Goal: Communication & Community: Answer question/provide support

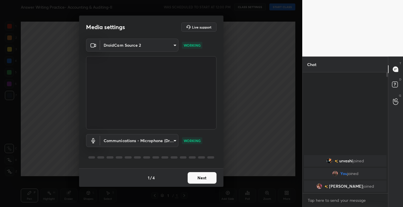
click at [198, 181] on button "Next" at bounding box center [201, 178] width 29 height 12
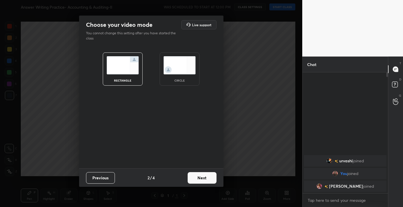
click at [198, 181] on button "Next" at bounding box center [201, 178] width 29 height 12
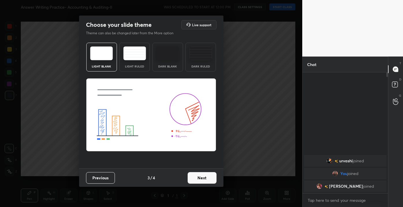
click at [132, 52] on img at bounding box center [134, 53] width 23 height 14
click at [204, 179] on button "Next" at bounding box center [201, 178] width 29 height 12
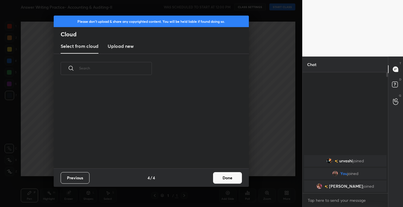
scroll to position [85, 185]
click at [227, 174] on button "Done" at bounding box center [227, 178] width 29 height 12
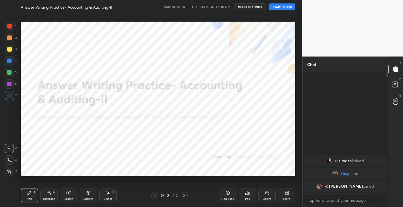
click at [285, 6] on button "START CLASS" at bounding box center [282, 6] width 26 height 7
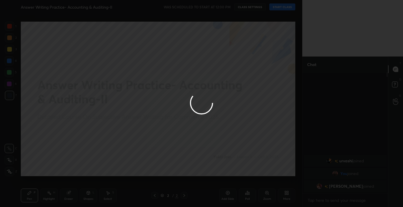
type textarea "x"
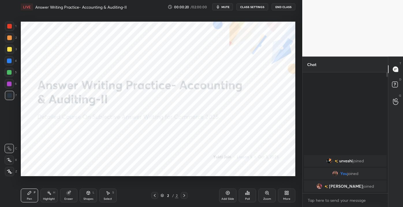
click at [12, 24] on div at bounding box center [9, 26] width 9 height 9
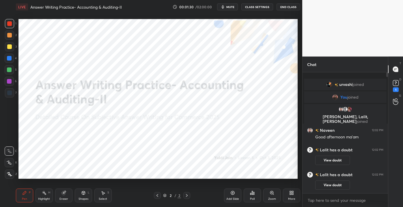
scroll to position [170, 279]
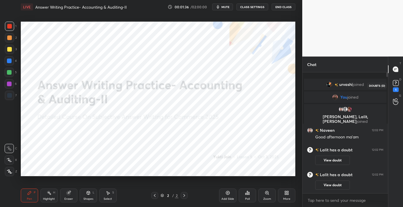
click at [393, 82] on rect at bounding box center [395, 82] width 5 height 5
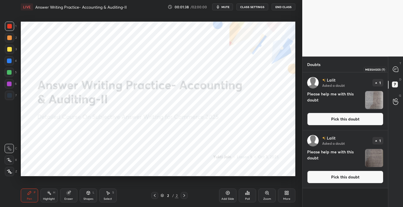
click at [395, 72] on icon at bounding box center [395, 69] width 5 height 5
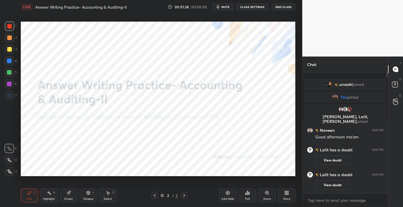
scroll to position [119, 84]
drag, startPoint x: 386, startPoint y: 75, endPoint x: 391, endPoint y: 164, distance: 89.6
click at [391, 164] on div "Chat urvashi joined You joined Naveen, [PERSON_NAME], [PERSON_NAME] joined [PER…" at bounding box center [352, 132] width 101 height 151
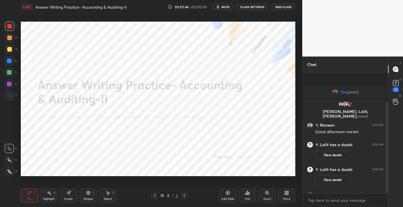
scroll to position [40, 0]
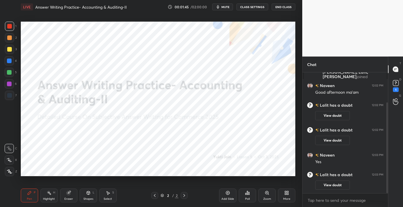
drag, startPoint x: 387, startPoint y: 140, endPoint x: 395, endPoint y: 172, distance: 32.1
click at [395, 172] on div "Chat You joined [PERSON_NAME], [PERSON_NAME], [PERSON_NAME] joined [PERSON_NAME…" at bounding box center [352, 132] width 101 height 151
click at [397, 88] on div "1" at bounding box center [396, 89] width 6 height 5
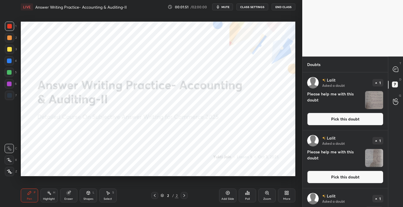
scroll to position [39, 0]
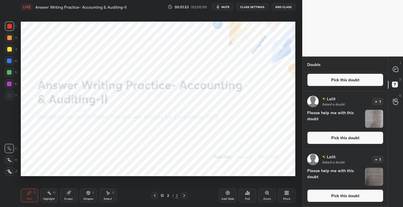
click at [328, 195] on button "Pick this doubt" at bounding box center [345, 195] width 76 height 13
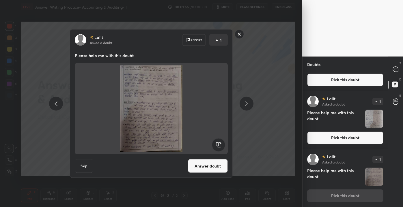
click at [204, 164] on button "Answer doubt" at bounding box center [208, 166] width 40 height 14
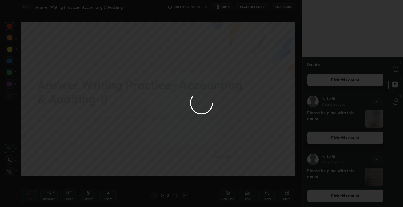
scroll to position [0, 0]
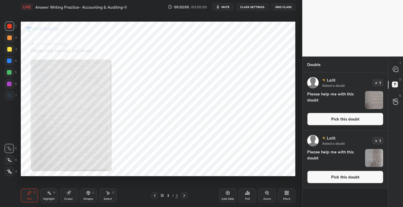
click at [363, 179] on button "Pick this doubt" at bounding box center [345, 177] width 76 height 13
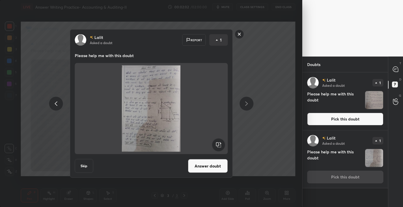
click at [209, 168] on button "Answer doubt" at bounding box center [208, 166] width 40 height 14
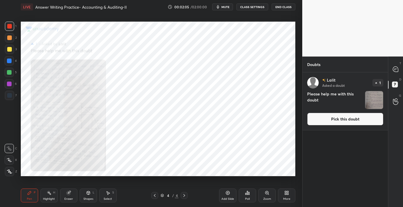
click at [327, 123] on button "Pick this doubt" at bounding box center [345, 119] width 76 height 13
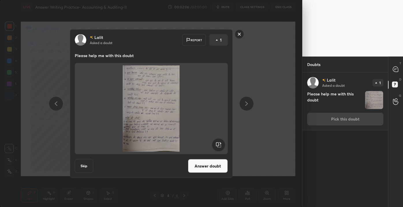
click at [209, 162] on button "Answer doubt" at bounding box center [208, 166] width 40 height 14
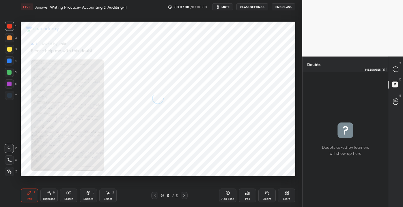
click at [398, 66] on icon at bounding box center [395, 69] width 6 height 6
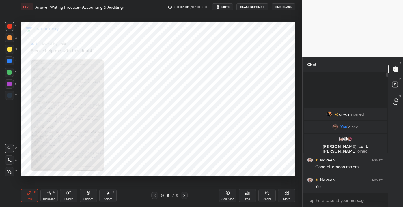
scroll to position [119, 84]
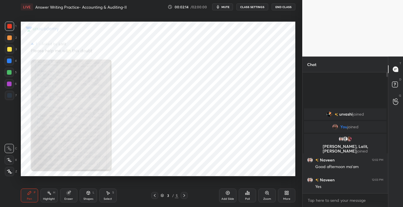
click at [267, 195] on icon at bounding box center [266, 193] width 5 height 5
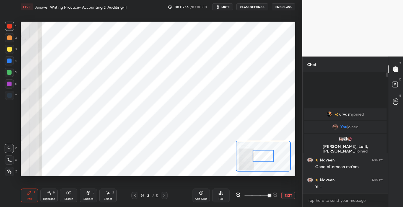
drag, startPoint x: 253, startPoint y: 196, endPoint x: 273, endPoint y: 191, distance: 20.7
click at [271, 194] on span at bounding box center [268, 195] width 3 height 3
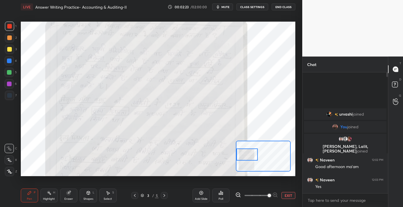
click at [222, 153] on div "Setting up your live class Poll for secs No correct answer Start poll" at bounding box center [158, 99] width 274 height 154
click at [49, 198] on div "Highlight" at bounding box center [49, 199] width 12 height 3
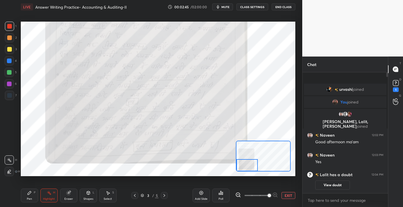
drag, startPoint x: 244, startPoint y: 157, endPoint x: 251, endPoint y: 176, distance: 20.5
click at [245, 171] on div at bounding box center [263, 156] width 55 height 31
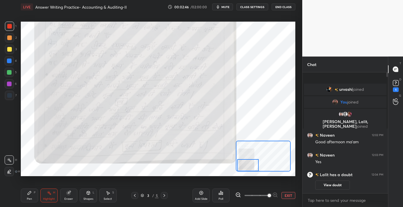
click at [288, 196] on button "EXIT" at bounding box center [288, 195] width 14 height 7
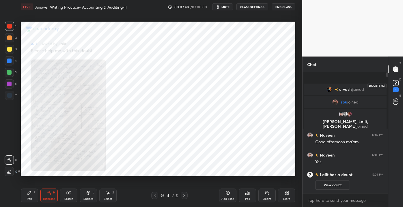
drag, startPoint x: 401, startPoint y: 87, endPoint x: 401, endPoint y: 90, distance: 2.9
click at [401, 88] on div "D Doubts (D) 1" at bounding box center [395, 85] width 15 height 16
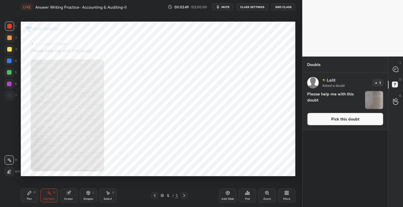
click at [341, 117] on button "Pick this doubt" at bounding box center [345, 119] width 76 height 13
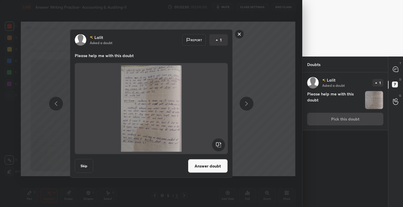
click at [210, 161] on button "Answer doubt" at bounding box center [208, 166] width 40 height 14
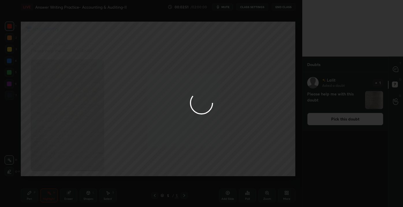
drag, startPoint x: 307, startPoint y: 127, endPoint x: 359, endPoint y: 82, distance: 68.5
click at [329, 113] on div at bounding box center [201, 103] width 403 height 207
click at [395, 71] on div at bounding box center [201, 103] width 403 height 207
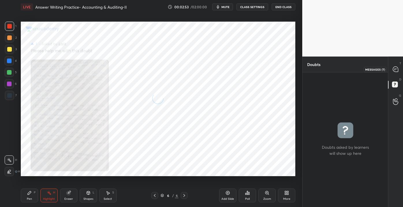
click at [394, 70] on icon at bounding box center [395, 69] width 5 height 5
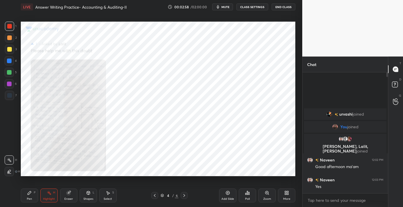
click at [217, 187] on div "Pen P Highlight H Eraser Shapes L Select S 4 / 6 Add Slide Poll Zoom More" at bounding box center [158, 195] width 274 height 23
click at [269, 199] on div "Zoom" at bounding box center [267, 199] width 8 height 3
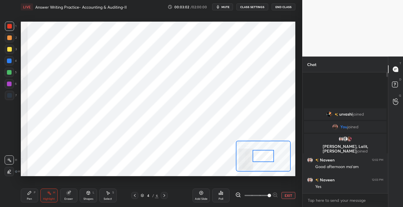
drag, startPoint x: 259, startPoint y: 194, endPoint x: 279, endPoint y: 189, distance: 20.9
click at [286, 203] on div "Add Slide Poll EXIT" at bounding box center [243, 195] width 103 height 32
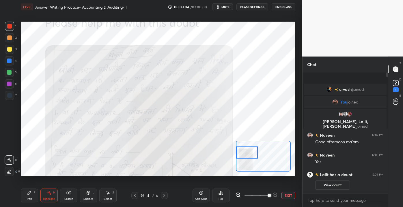
click at [232, 153] on div "Setting up your live class Poll for secs No correct answer Start poll" at bounding box center [158, 99] width 274 height 154
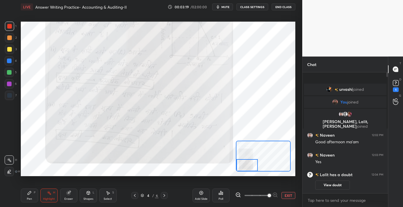
drag, startPoint x: 243, startPoint y: 151, endPoint x: 237, endPoint y: 168, distance: 18.0
click at [237, 168] on div at bounding box center [247, 165] width 22 height 12
click at [284, 196] on button "EXIT" at bounding box center [288, 195] width 14 height 7
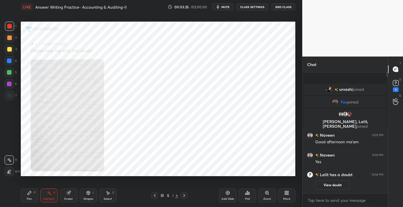
click at [264, 198] on div "Zoom" at bounding box center [266, 196] width 17 height 14
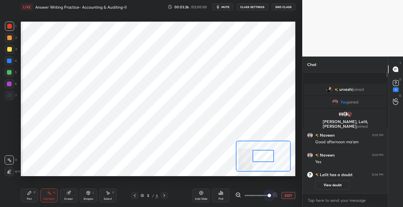
drag, startPoint x: 269, startPoint y: 195, endPoint x: 281, endPoint y: 181, distance: 18.6
click at [285, 195] on div "EXIT" at bounding box center [265, 195] width 60 height 7
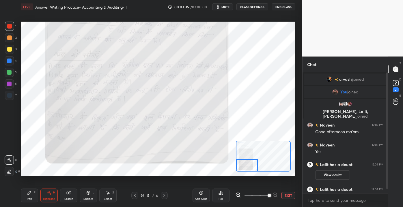
click at [225, 175] on div "Setting up your live class Poll for secs No correct answer Start poll" at bounding box center [158, 99] width 274 height 154
click at [289, 195] on button "EXIT" at bounding box center [288, 195] width 14 height 7
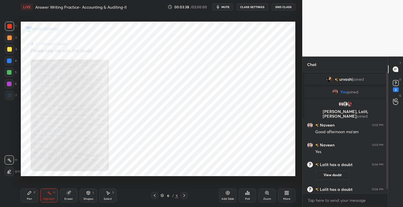
click at [268, 193] on icon at bounding box center [266, 192] width 3 height 3
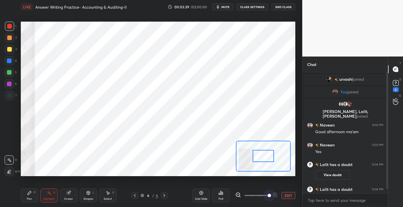
drag, startPoint x: 255, startPoint y: 196, endPoint x: 293, endPoint y: 200, distance: 38.0
click at [293, 200] on div "Add Slide Poll EXIT" at bounding box center [243, 195] width 103 height 32
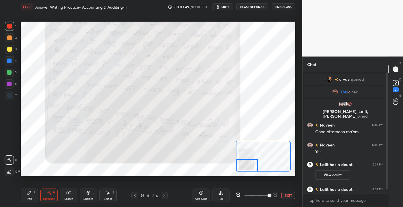
click at [229, 172] on div "Setting up your live class Poll for secs No correct answer Start poll" at bounding box center [158, 99] width 274 height 154
click at [290, 198] on button "EXIT" at bounding box center [288, 195] width 14 height 7
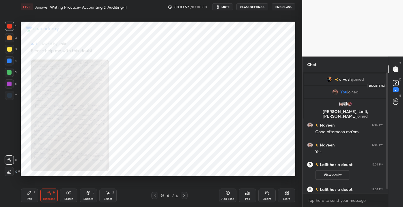
click at [392, 85] on icon at bounding box center [395, 83] width 9 height 9
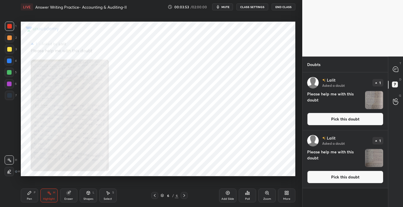
click at [330, 178] on button "Pick this doubt" at bounding box center [345, 177] width 76 height 13
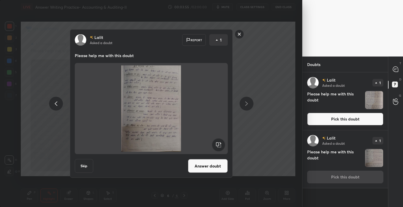
click at [195, 162] on button "Answer doubt" at bounding box center [208, 166] width 40 height 14
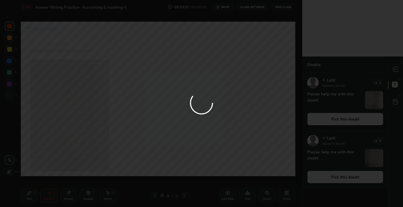
click at [325, 120] on div at bounding box center [201, 103] width 403 height 207
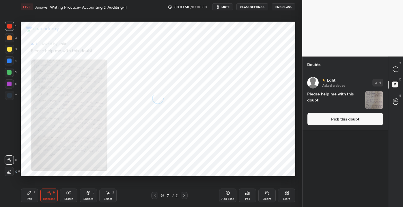
click at [327, 120] on button "Pick this doubt" at bounding box center [345, 119] width 76 height 13
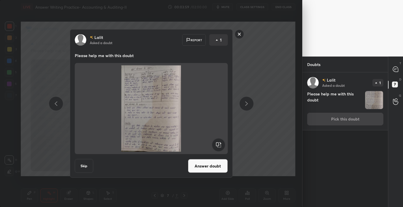
click at [214, 162] on button "Answer doubt" at bounding box center [208, 166] width 40 height 14
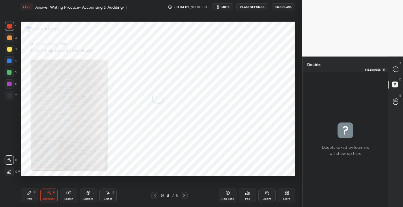
click at [395, 72] on div at bounding box center [396, 69] width 12 height 10
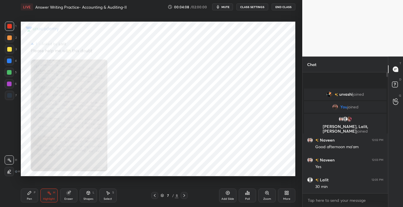
click at [272, 198] on div "Zoom" at bounding box center [266, 196] width 17 height 14
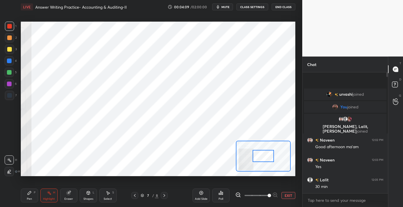
drag, startPoint x: 256, startPoint y: 194, endPoint x: 274, endPoint y: 188, distance: 18.3
click at [276, 195] on div at bounding box center [256, 195] width 43 height 7
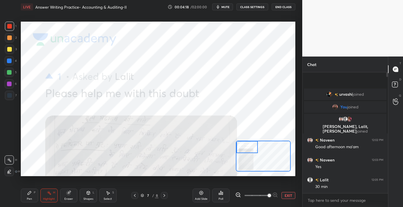
drag, startPoint x: 262, startPoint y: 158, endPoint x: 247, endPoint y: 151, distance: 16.7
click at [244, 147] on div at bounding box center [247, 147] width 22 height 12
click at [288, 196] on button "EXIT" at bounding box center [288, 195] width 14 height 7
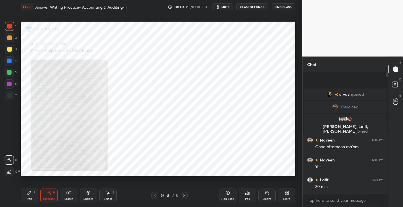
click at [266, 196] on div "Zoom" at bounding box center [266, 196] width 17 height 14
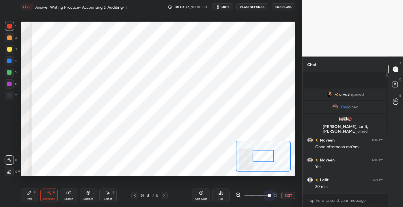
drag, startPoint x: 254, startPoint y: 194, endPoint x: 275, endPoint y: 179, distance: 25.7
click at [283, 196] on div "EXIT" at bounding box center [265, 195] width 60 height 7
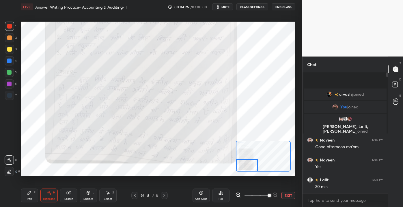
drag, startPoint x: 261, startPoint y: 156, endPoint x: 243, endPoint y: 170, distance: 23.2
click at [243, 170] on div at bounding box center [247, 165] width 22 height 12
click at [288, 197] on button "EXIT" at bounding box center [288, 195] width 14 height 7
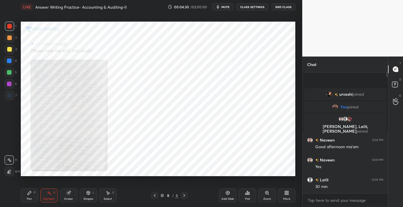
drag, startPoint x: 232, startPoint y: 193, endPoint x: 236, endPoint y: 195, distance: 3.7
click at [232, 193] on div "Add Slide" at bounding box center [227, 196] width 17 height 14
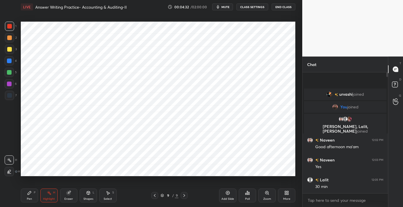
click at [27, 195] on div "Pen P" at bounding box center [29, 196] width 17 height 14
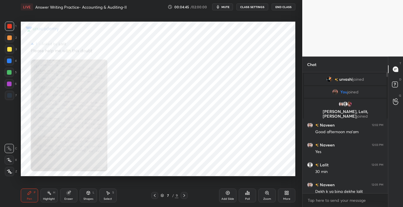
click at [264, 202] on div "Zoom" at bounding box center [266, 196] width 17 height 14
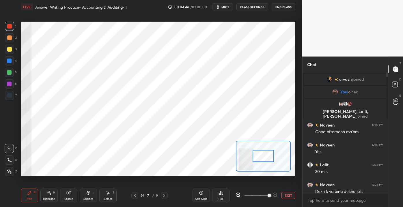
drag, startPoint x: 259, startPoint y: 194, endPoint x: 273, endPoint y: 194, distance: 14.4
click at [271, 196] on span at bounding box center [268, 195] width 3 height 3
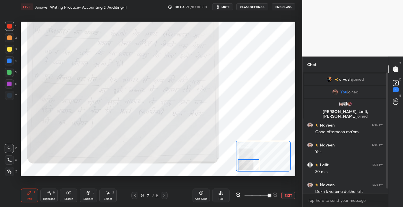
drag, startPoint x: 257, startPoint y: 157, endPoint x: 248, endPoint y: 169, distance: 15.1
click at [247, 169] on div at bounding box center [249, 165] width 22 height 12
click at [286, 195] on button "EXIT" at bounding box center [288, 195] width 14 height 7
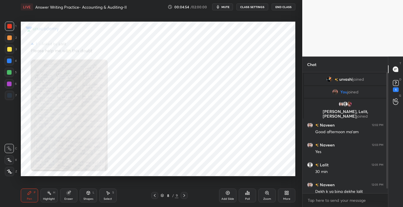
click at [393, 89] on div "1" at bounding box center [396, 89] width 6 height 5
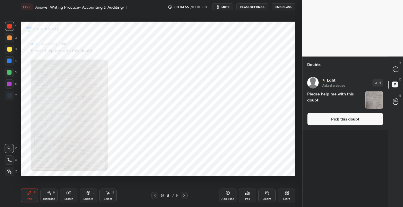
click at [357, 114] on button "Pick this doubt" at bounding box center [345, 119] width 76 height 13
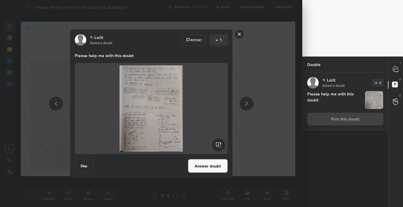
click at [200, 168] on button "Answer doubt" at bounding box center [208, 166] width 40 height 14
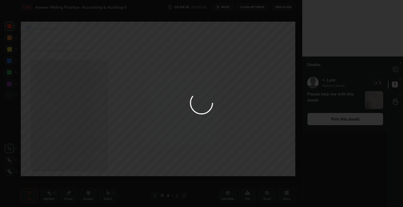
click at [397, 74] on div at bounding box center [201, 103] width 403 height 207
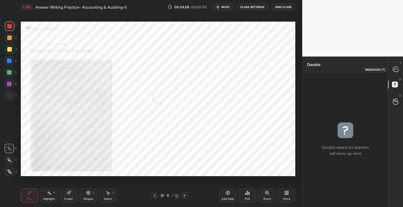
click at [397, 72] on icon at bounding box center [395, 69] width 6 height 6
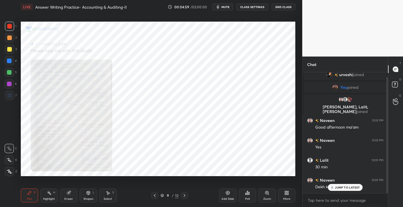
click at [338, 189] on p "JUMP TO LATEST" at bounding box center [347, 187] width 25 height 3
click at [268, 199] on div "Zoom" at bounding box center [267, 199] width 8 height 3
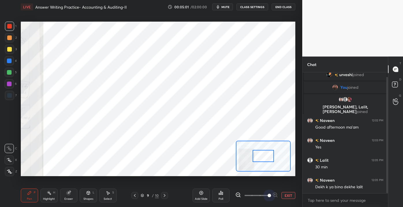
drag, startPoint x: 254, startPoint y: 196, endPoint x: 277, endPoint y: 193, distance: 24.0
click at [281, 196] on div "EXIT" at bounding box center [265, 195] width 60 height 7
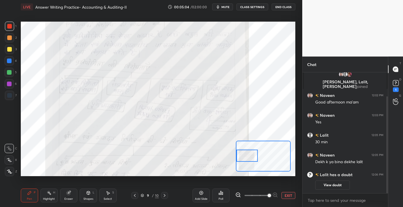
drag, startPoint x: 258, startPoint y: 159, endPoint x: 247, endPoint y: 158, distance: 11.0
click at [243, 159] on div at bounding box center [247, 156] width 22 height 12
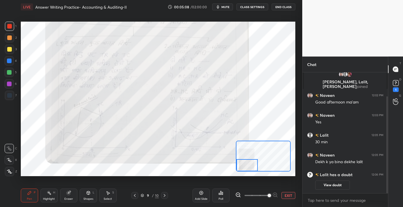
drag, startPoint x: 239, startPoint y: 153, endPoint x: 236, endPoint y: 166, distance: 13.1
click at [236, 166] on div at bounding box center [247, 165] width 22 height 12
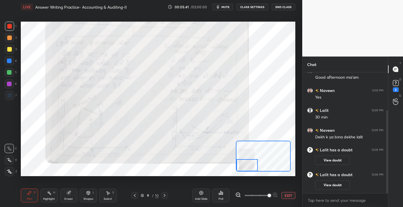
click at [291, 196] on button "EXIT" at bounding box center [288, 195] width 14 height 7
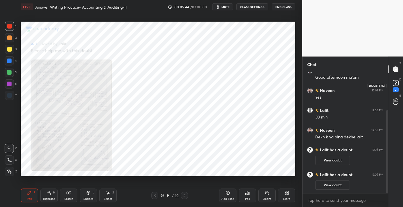
click at [397, 84] on rect at bounding box center [395, 82] width 5 height 5
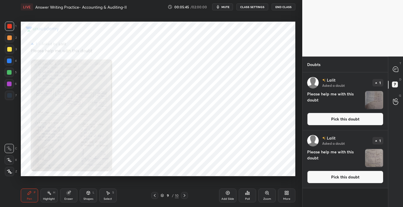
click at [334, 177] on button "Pick this doubt" at bounding box center [345, 177] width 76 height 13
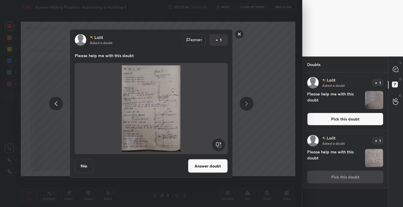
click at [193, 166] on button "Answer doubt" at bounding box center [208, 166] width 40 height 14
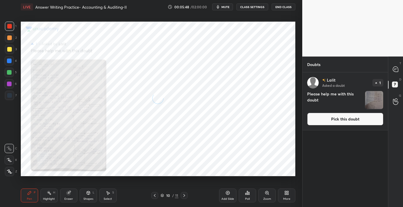
click at [329, 121] on button "Pick this doubt" at bounding box center [345, 119] width 76 height 13
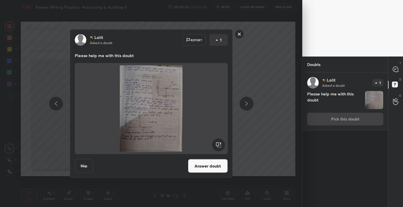
drag, startPoint x: 222, startPoint y: 166, endPoint x: 228, endPoint y: 164, distance: 5.6
click at [222, 166] on button "Answer doubt" at bounding box center [208, 166] width 40 height 14
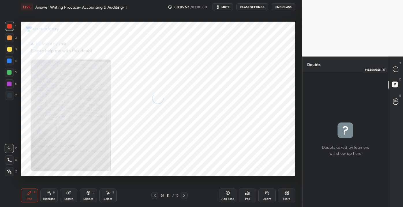
click at [396, 71] on icon at bounding box center [395, 69] width 5 height 5
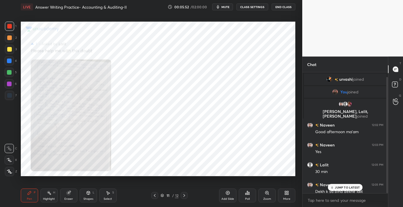
scroll to position [119, 84]
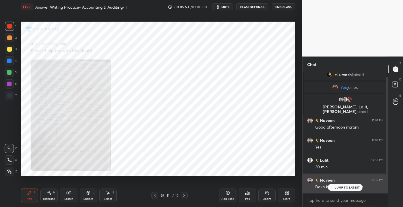
click at [341, 187] on p "JUMP TO LATEST" at bounding box center [347, 187] width 25 height 3
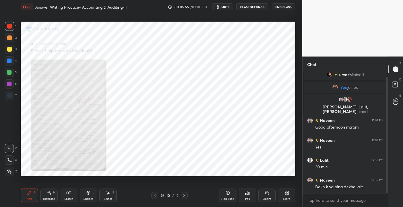
click at [263, 194] on div "Zoom" at bounding box center [266, 196] width 17 height 14
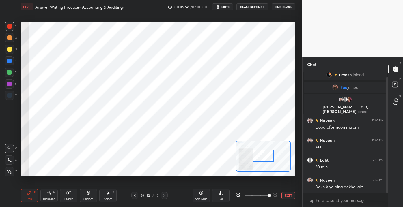
drag, startPoint x: 254, startPoint y: 195, endPoint x: 281, endPoint y: 198, distance: 26.7
click at [284, 196] on div "EXIT" at bounding box center [265, 195] width 60 height 7
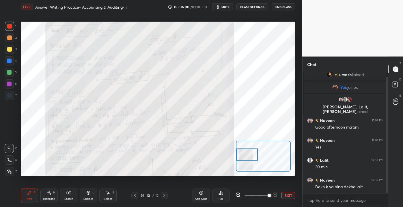
drag, startPoint x: 260, startPoint y: 157, endPoint x: 242, endPoint y: 155, distance: 17.4
click at [241, 155] on div at bounding box center [247, 155] width 22 height 12
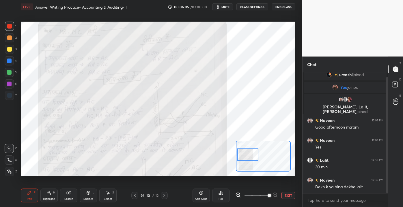
click at [239, 156] on div at bounding box center [248, 155] width 22 height 12
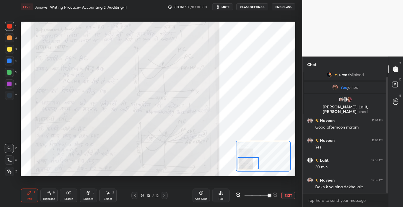
drag, startPoint x: 247, startPoint y: 159, endPoint x: 247, endPoint y: 165, distance: 5.8
click at [247, 165] on div at bounding box center [248, 163] width 22 height 12
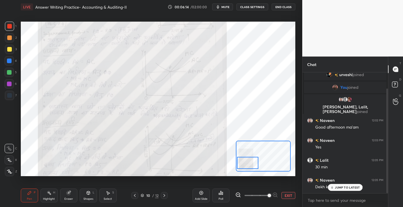
scroll to position [18, 0]
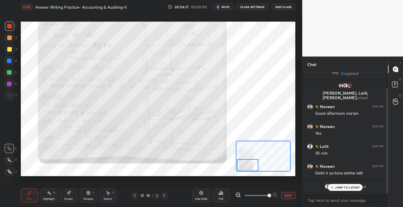
drag, startPoint x: 241, startPoint y: 163, endPoint x: 239, endPoint y: 167, distance: 4.7
click at [241, 168] on div at bounding box center [248, 165] width 22 height 12
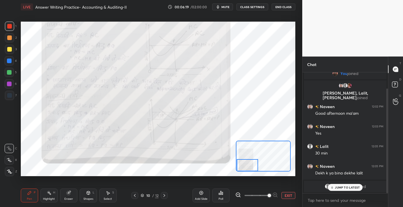
click at [335, 186] on p "JUMP TO LATEST" at bounding box center [347, 187] width 25 height 3
click at [289, 195] on button "EXIT" at bounding box center [288, 195] width 14 height 7
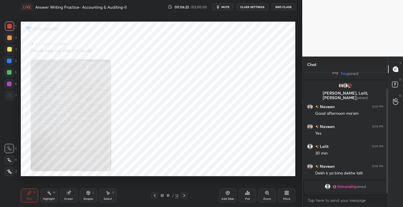
click at [263, 196] on div "Zoom" at bounding box center [266, 196] width 17 height 14
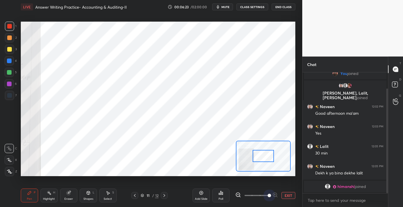
drag, startPoint x: 251, startPoint y: 195, endPoint x: 277, endPoint y: 188, distance: 26.6
click at [282, 196] on div "EXIT" at bounding box center [265, 195] width 60 height 7
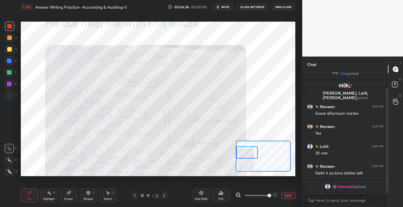
click at [222, 149] on div "Setting up your live class Poll for secs No correct answer Start poll" at bounding box center [158, 99] width 274 height 154
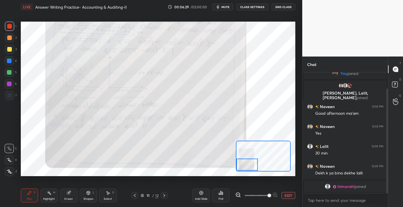
drag, startPoint x: 243, startPoint y: 155, endPoint x: 241, endPoint y: 164, distance: 9.4
click at [242, 167] on div at bounding box center [247, 165] width 22 height 12
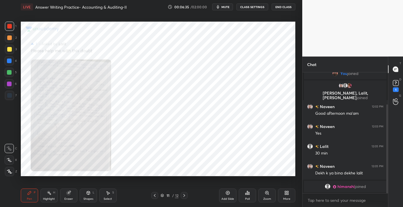
scroll to position [44, 0]
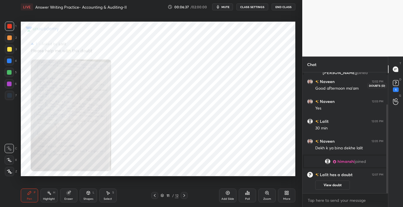
click at [396, 84] on rect at bounding box center [395, 82] width 5 height 5
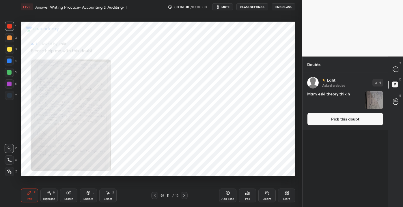
click at [325, 119] on button "Pick this doubt" at bounding box center [345, 119] width 76 height 13
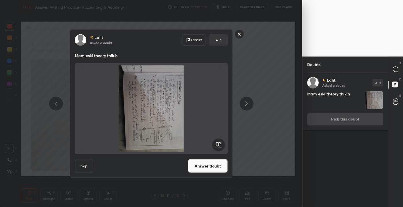
click at [213, 163] on button "Answer doubt" at bounding box center [208, 166] width 40 height 14
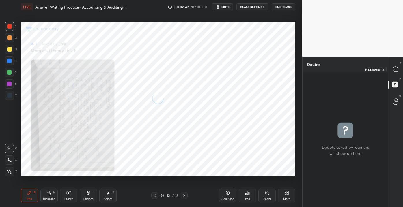
click at [397, 71] on icon at bounding box center [395, 69] width 5 height 5
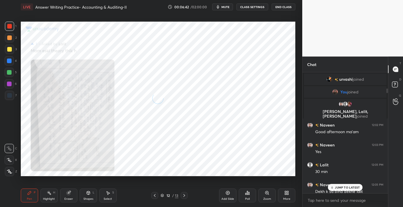
scroll to position [119, 84]
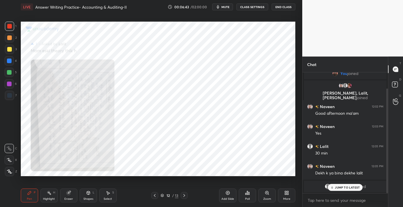
click at [339, 186] on p "JUMP TO LATEST" at bounding box center [347, 187] width 25 height 3
click at [266, 195] on icon at bounding box center [266, 193] width 5 height 5
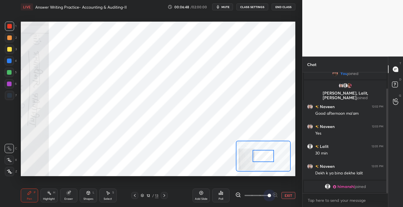
drag, startPoint x: 256, startPoint y: 195, endPoint x: 274, endPoint y: 178, distance: 25.1
click at [285, 193] on div "EXIT" at bounding box center [265, 195] width 60 height 7
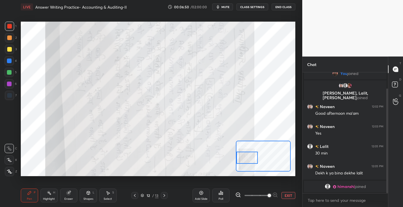
click at [234, 157] on div "Setting up your live class Poll for secs No correct answer Start poll" at bounding box center [158, 99] width 274 height 154
click at [285, 199] on div "EXIT" at bounding box center [265, 195] width 60 height 7
click at [297, 193] on div "LIVE Answer Writing Practice- Accounting & Auditing-II 00:06:55 / 02:00:00 mute…" at bounding box center [157, 103] width 279 height 207
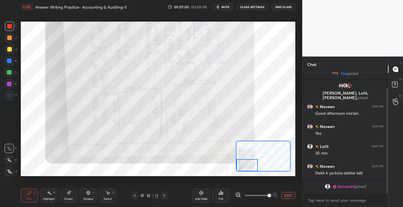
click at [234, 167] on div "Setting up your live class Poll for secs No correct answer Start poll" at bounding box center [158, 99] width 274 height 154
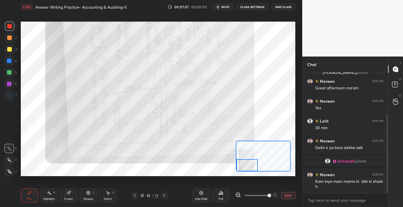
scroll to position [64, 0]
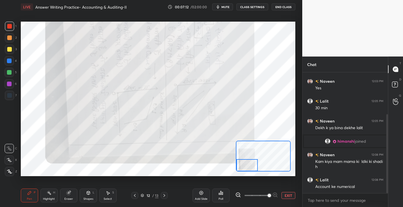
click at [285, 194] on button "EXIT" at bounding box center [288, 195] width 14 height 7
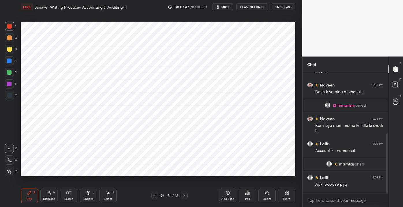
scroll to position [123, 0]
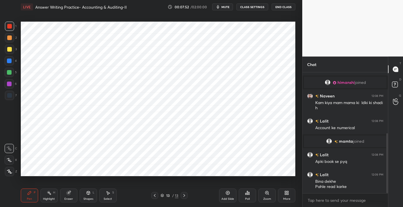
click at [10, 60] on div at bounding box center [9, 61] width 5 height 5
click at [7, 96] on div at bounding box center [9, 95] width 5 height 5
click at [10, 59] on div at bounding box center [9, 61] width 5 height 5
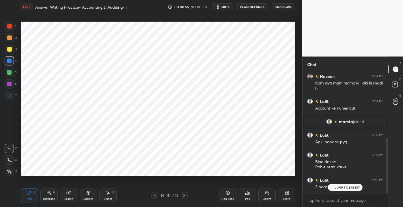
click at [338, 187] on p "JUMP TO LATEST" at bounding box center [347, 187] width 25 height 3
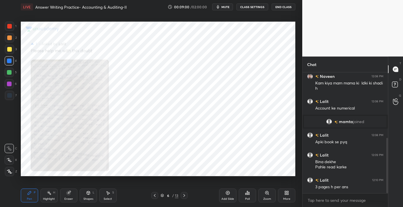
click at [267, 196] on div "Zoom" at bounding box center [266, 196] width 17 height 14
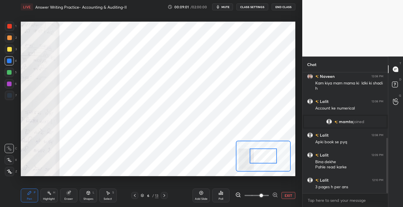
drag, startPoint x: 261, startPoint y: 194, endPoint x: 273, endPoint y: 193, distance: 12.4
click at [263, 194] on span at bounding box center [260, 195] width 3 height 3
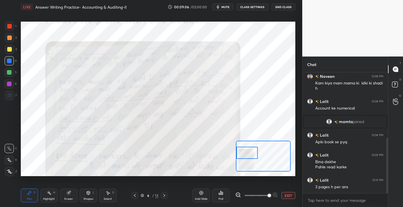
drag, startPoint x: 247, startPoint y: 156, endPoint x: 242, endPoint y: 156, distance: 5.2
click at [242, 156] on div at bounding box center [247, 153] width 22 height 12
click at [286, 196] on button "EXIT" at bounding box center [288, 195] width 14 height 7
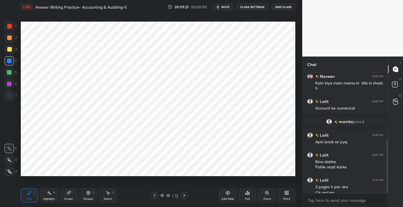
scroll to position [148, 0]
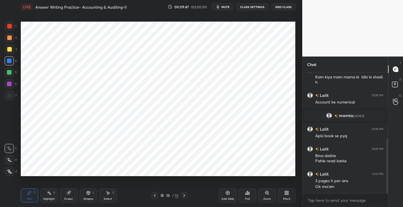
click at [222, 200] on div "Add Slide" at bounding box center [227, 199] width 13 height 3
click at [73, 201] on div "Eraser" at bounding box center [68, 196] width 17 height 14
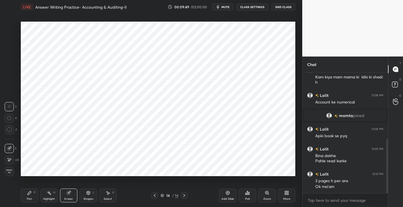
click at [83, 201] on div "Shapes L" at bounding box center [88, 196] width 17 height 14
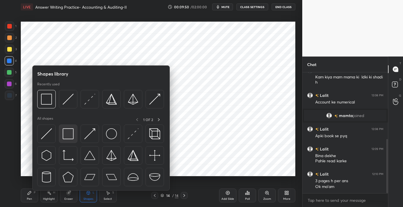
click at [68, 134] on img at bounding box center [68, 133] width 11 height 11
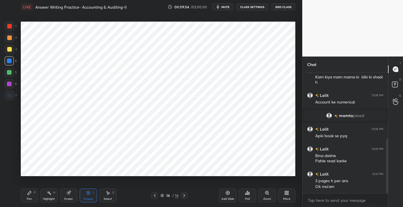
click at [27, 199] on div "Pen P" at bounding box center [29, 196] width 17 height 14
click at [7, 27] on div at bounding box center [9, 26] width 5 height 5
click at [70, 191] on icon at bounding box center [68, 193] width 5 height 5
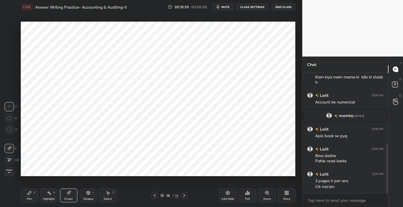
scroll to position [173, 0]
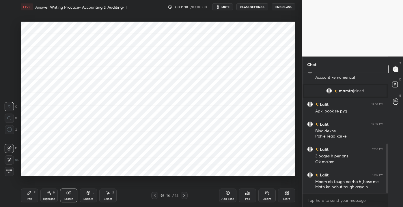
click at [5, 157] on div "1 2 3 4 5 6 7 C X Z C X Z E E Erase all H H" at bounding box center [9, 99] width 18 height 154
click at [3, 159] on div "1 2 3 4 5 6 7 C X Z C X Z E E Erase all H H" at bounding box center [9, 99] width 18 height 154
click at [5, 161] on div at bounding box center [9, 159] width 9 height 9
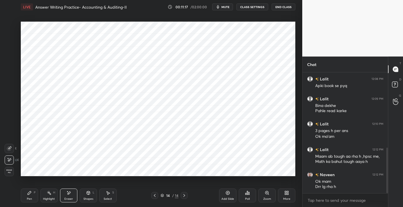
click at [225, 198] on div "Add Slide" at bounding box center [227, 199] width 13 height 3
click at [34, 206] on div "Pen P Highlight H Eraser Shapes L Select S 15 / 15 Add Slide Poll Zoom More" at bounding box center [158, 195] width 274 height 23
click at [32, 199] on div "Pen P" at bounding box center [29, 196] width 17 height 14
click at [224, 198] on div "Add Slide" at bounding box center [227, 199] width 13 height 3
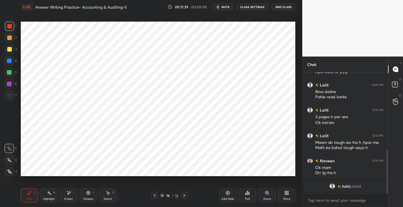
click at [6, 85] on div at bounding box center [9, 83] width 9 height 9
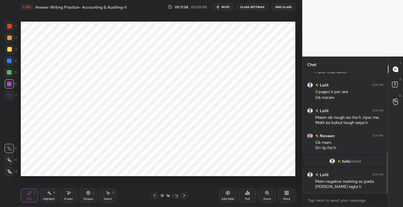
click at [161, 80] on div "Setting up your live class Poll for secs No correct answer Start poll" at bounding box center [157, 99] width 279 height 170
click at [10, 25] on div at bounding box center [9, 26] width 5 height 5
click at [223, 195] on div "Add Slide" at bounding box center [227, 196] width 17 height 14
click at [65, 200] on div "Eraser" at bounding box center [68, 199] width 9 height 3
click at [8, 173] on span "Erase all" at bounding box center [9, 171] width 9 height 4
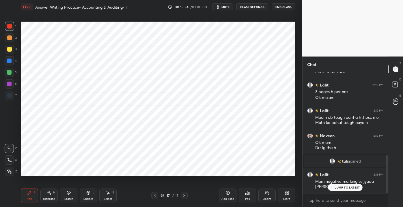
scroll to position [262, 0]
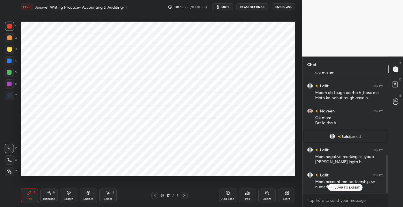
click at [341, 186] on p "JUMP TO LATEST" at bounding box center [347, 187] width 25 height 3
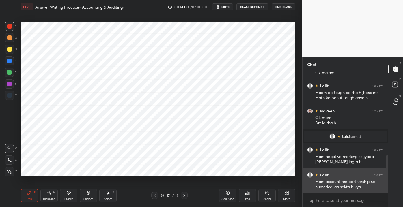
scroll to position [282, 0]
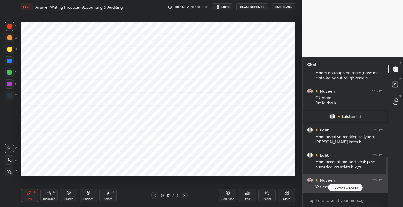
click at [331, 186] on icon at bounding box center [332, 187] width 4 height 3
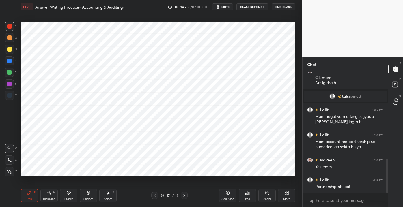
scroll to position [316, 0]
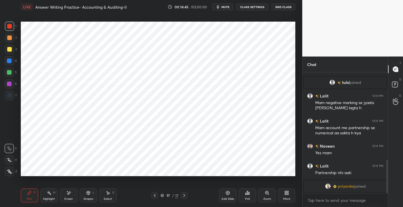
click at [69, 198] on div "Eraser" at bounding box center [68, 199] width 9 height 3
click at [7, 172] on span "Erase all" at bounding box center [9, 171] width 9 height 4
click at [88, 198] on div "Shapes" at bounding box center [88, 199] width 10 height 3
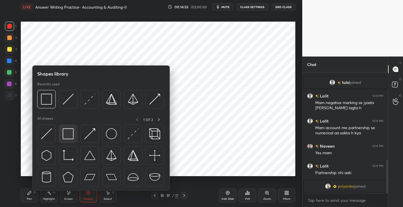
click at [74, 138] on div at bounding box center [68, 134] width 18 height 18
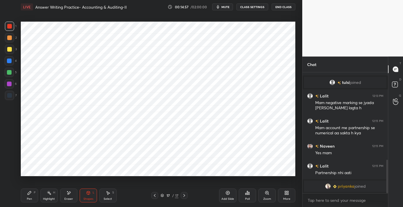
click at [81, 189] on div "LIVE Answer Writing Practice- Accounting & Auditing-II 00:14:57 / 02:00:00 mute…" at bounding box center [157, 103] width 279 height 207
click at [88, 193] on icon at bounding box center [88, 192] width 3 height 1
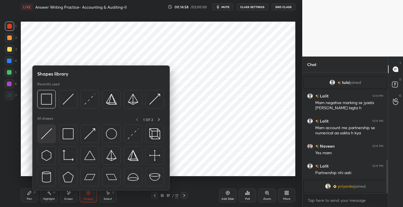
click at [50, 134] on img at bounding box center [46, 133] width 11 height 11
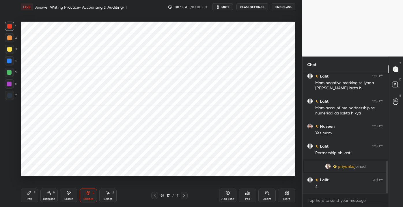
scroll to position [338, 0]
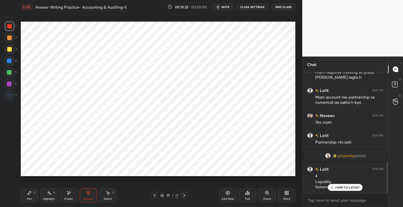
click at [334, 186] on div "JUMP TO LATEST" at bounding box center [345, 187] width 35 height 7
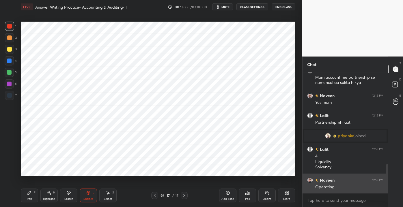
scroll to position [378, 0]
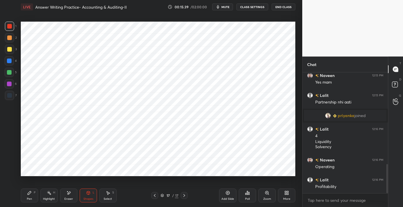
click at [24, 194] on div "Pen P" at bounding box center [29, 196] width 17 height 14
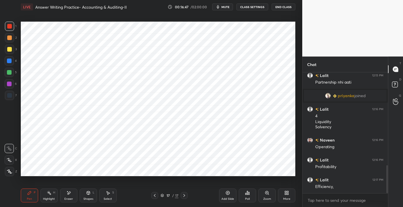
click at [84, 198] on div "Shapes" at bounding box center [88, 199] width 10 height 3
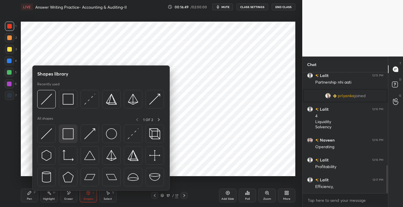
click at [72, 132] on img at bounding box center [68, 133] width 11 height 11
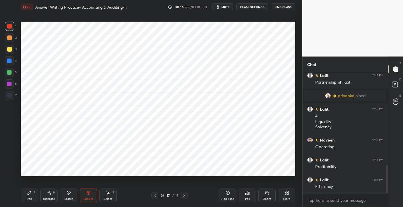
click at [224, 198] on div "Add Slide" at bounding box center [227, 199] width 13 height 3
click at [35, 197] on div "Pen P" at bounding box center [29, 196] width 17 height 14
click at [10, 65] on div at bounding box center [9, 60] width 9 height 9
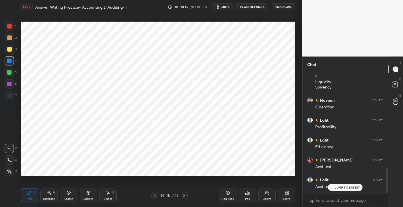
scroll to position [463, 0]
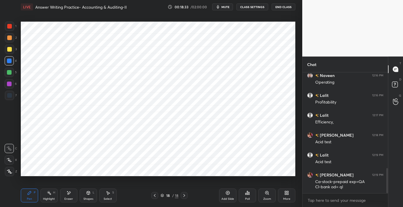
click at [228, 199] on div "Add Slide" at bounding box center [227, 199] width 13 height 3
click at [16, 29] on div "1 2 3 4 5 6 7" at bounding box center [11, 62] width 12 height 81
click at [11, 28] on div at bounding box center [9, 26] width 5 height 5
click at [65, 193] on div "Eraser" at bounding box center [68, 196] width 17 height 14
click at [3, 176] on div "1 2 3 4 5 6 7 C X Z E E Erase all H H" at bounding box center [9, 99] width 18 height 154
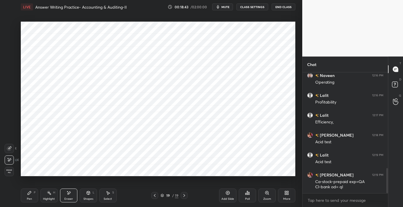
click at [5, 173] on div "Erase all" at bounding box center [9, 171] width 9 height 9
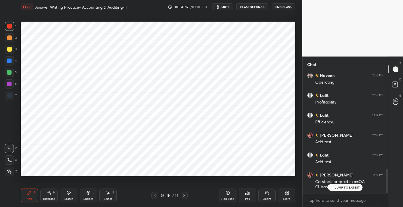
scroll to position [483, 0]
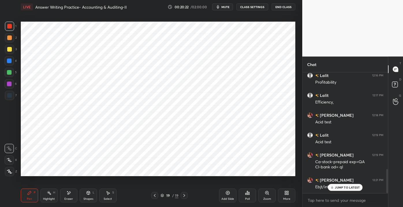
click at [331, 188] on icon at bounding box center [332, 187] width 4 height 3
drag, startPoint x: 224, startPoint y: 195, endPoint x: 224, endPoint y: 190, distance: 4.3
click at [224, 194] on div "Add Slide" at bounding box center [227, 196] width 17 height 14
click at [8, 61] on div at bounding box center [9, 61] width 5 height 5
click at [228, 193] on icon at bounding box center [228, 193] width 2 height 2
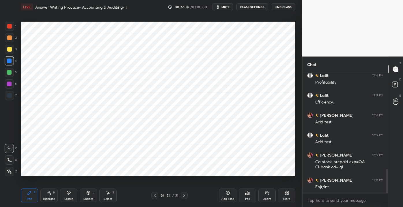
click at [7, 28] on div at bounding box center [9, 26] width 5 height 5
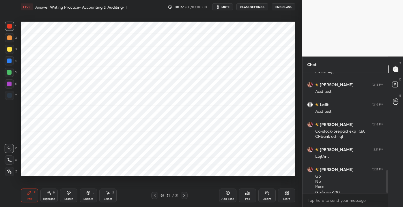
scroll to position [519, 0]
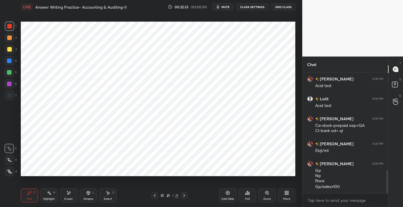
click at [64, 198] on div "Eraser" at bounding box center [68, 196] width 17 height 14
click at [29, 196] on div "Pen P" at bounding box center [29, 196] width 17 height 14
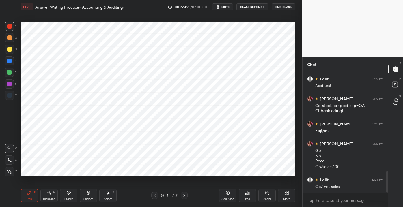
scroll to position [559, 0]
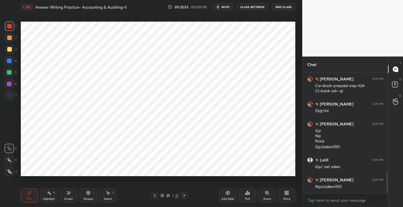
click at [9, 34] on div at bounding box center [9, 37] width 9 height 9
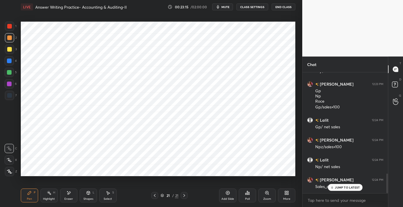
scroll to position [618, 0]
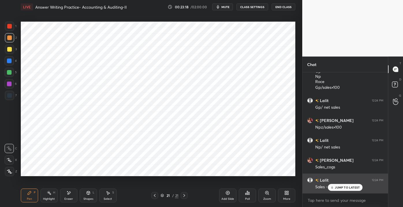
drag, startPoint x: 334, startPoint y: 189, endPoint x: 327, endPoint y: 189, distance: 7.2
click at [334, 189] on div "JUMP TO LATEST" at bounding box center [345, 187] width 35 height 7
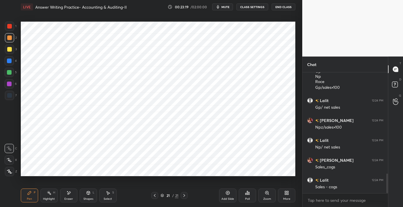
click at [233, 199] on div "Add Slide" at bounding box center [227, 199] width 13 height 3
click at [7, 28] on div at bounding box center [9, 26] width 5 height 5
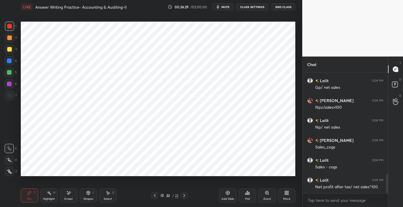
click at [223, 195] on div "Add Slide" at bounding box center [227, 196] width 17 height 14
click at [9, 64] on div at bounding box center [9, 60] width 9 height 9
click at [20, 54] on div "Setting up your live class Poll for secs No correct answer Start poll" at bounding box center [157, 99] width 279 height 170
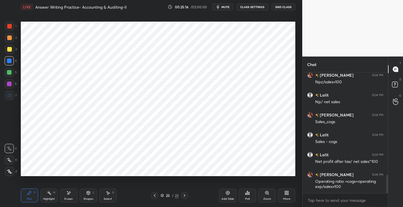
click at [219, 196] on div "Pen P Highlight H Eraser Shapes L Select S 23 / 23 Add Slide Poll Zoom More" at bounding box center [158, 195] width 274 height 23
click at [230, 199] on div "Add Slide" at bounding box center [227, 199] width 13 height 3
click at [8, 27] on div at bounding box center [9, 26] width 5 height 5
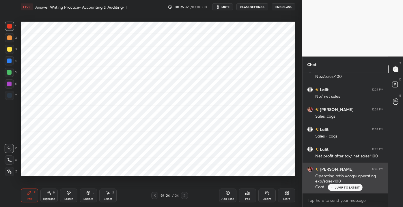
drag, startPoint x: 333, startPoint y: 187, endPoint x: 332, endPoint y: 184, distance: 3.0
click at [333, 187] on icon at bounding box center [332, 187] width 4 height 3
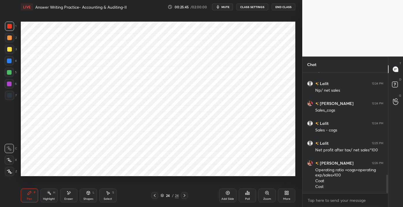
scroll to position [695, 0]
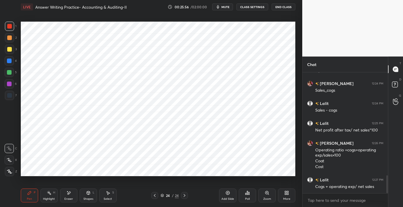
click at [63, 199] on div "Eraser" at bounding box center [68, 196] width 17 height 14
click at [13, 174] on div "Erase all" at bounding box center [9, 171] width 9 height 9
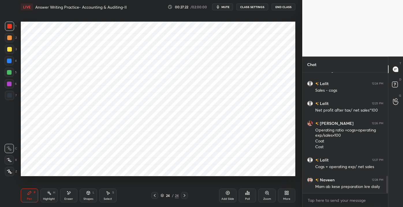
click at [291, 193] on div "More" at bounding box center [286, 196] width 17 height 14
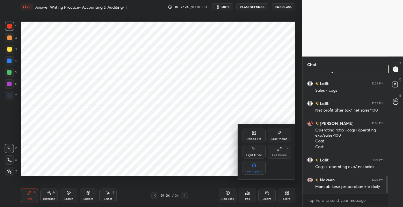
click at [249, 132] on div "Upload File" at bounding box center [253, 136] width 23 height 14
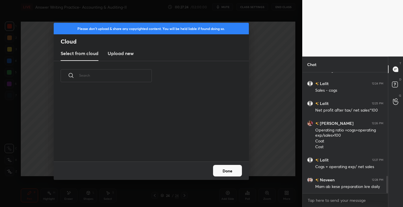
scroll to position [71, 185]
click at [110, 55] on h3 "Upload new" at bounding box center [121, 53] width 26 height 7
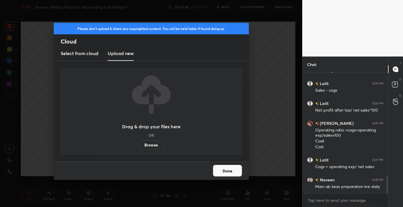
click at [146, 146] on label "Browse" at bounding box center [151, 144] width 26 height 9
click at [138, 146] on input "Browse" at bounding box center [138, 144] width 0 height 9
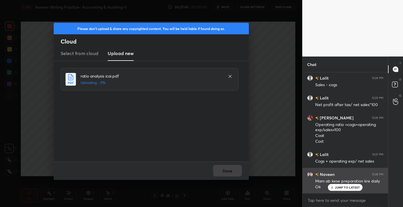
click at [348, 191] on div "Naveen 12:28 PM Mam ab kese preparation kre daily Ok" at bounding box center [344, 181] width 85 height 26
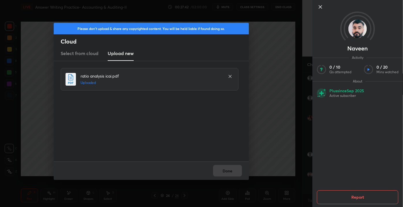
click at [320, 16] on div at bounding box center [357, 16] width 91 height 33
click at [224, 171] on button "Done" at bounding box center [227, 171] width 29 height 12
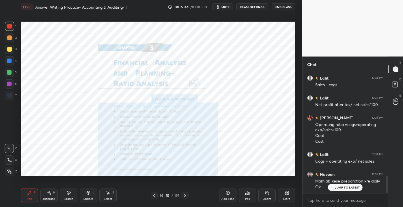
click at [335, 187] on p "JUMP TO LATEST" at bounding box center [347, 187] width 25 height 3
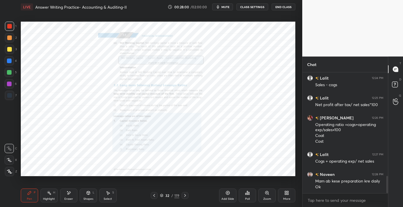
click at [168, 197] on div "32" at bounding box center [167, 195] width 6 height 3
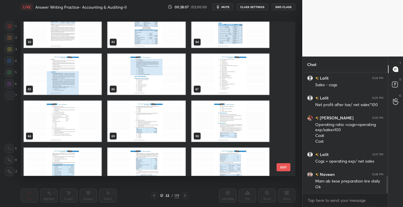
scroll to position [1284, 0]
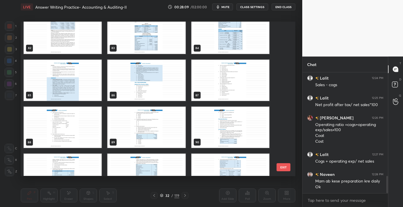
click at [134, 36] on img "grid" at bounding box center [146, 33] width 78 height 41
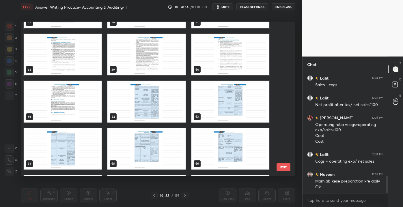
scroll to position [874, 0]
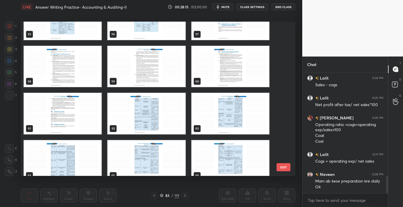
drag, startPoint x: 136, startPoint y: 108, endPoint x: 140, endPoint y: 107, distance: 3.6
click at [137, 108] on img "grid" at bounding box center [146, 113] width 78 height 41
click at [143, 109] on img "grid" at bounding box center [146, 113] width 78 height 41
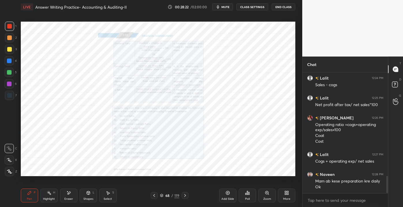
click at [265, 196] on div "Zoom" at bounding box center [266, 196] width 17 height 14
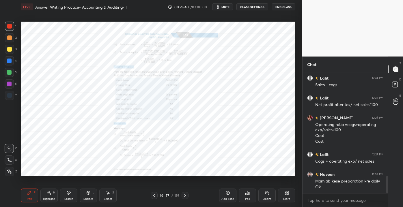
click at [265, 196] on div "Zoom" at bounding box center [266, 196] width 17 height 14
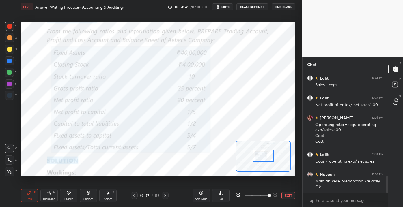
drag, startPoint x: 254, startPoint y: 194, endPoint x: 276, endPoint y: 196, distance: 22.6
click at [276, 196] on div at bounding box center [256, 195] width 43 height 7
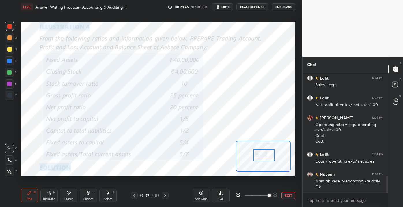
click at [264, 158] on div at bounding box center [264, 155] width 22 height 12
click at [219, 7] on icon "button" at bounding box center [218, 6] width 3 height 3
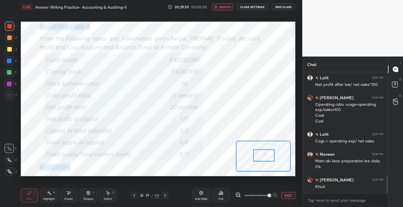
click at [83, 199] on div "Shapes" at bounding box center [88, 199] width 10 height 3
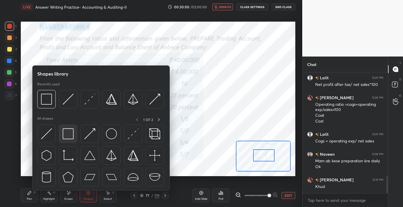
click at [72, 139] on div at bounding box center [68, 134] width 18 height 18
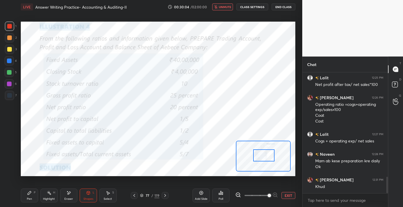
scroll to position [761, 0]
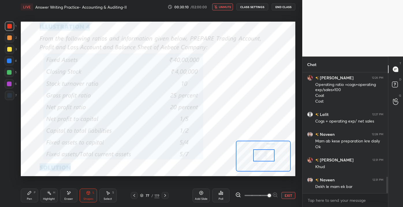
click at [65, 196] on div "Eraser" at bounding box center [68, 196] width 17 height 14
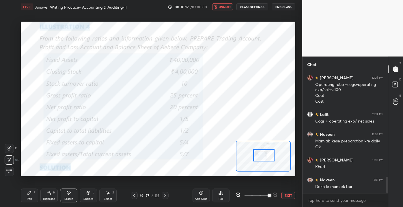
drag, startPoint x: 85, startPoint y: 198, endPoint x: 83, endPoint y: 191, distance: 6.8
click at [85, 198] on div "Shapes" at bounding box center [88, 199] width 10 height 3
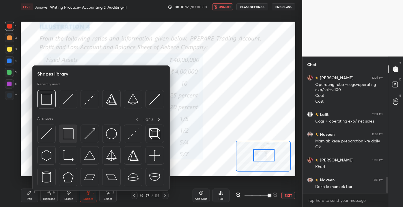
click at [65, 136] on img at bounding box center [68, 133] width 11 height 11
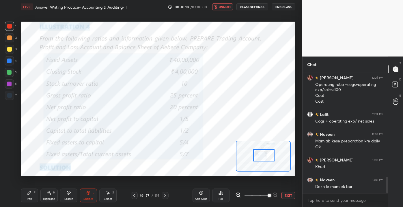
click at [221, 7] on span "unmute" at bounding box center [225, 7] width 12 height 4
click at [30, 196] on div "Pen P" at bounding box center [29, 196] width 17 height 14
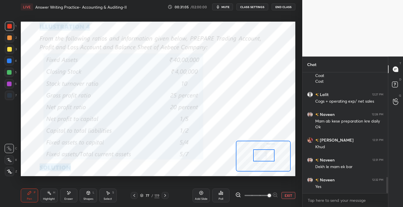
scroll to position [800, 0]
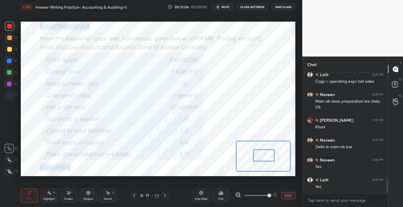
click at [66, 200] on div "Eraser" at bounding box center [68, 199] width 9 height 3
click at [10, 172] on span "Erase all" at bounding box center [9, 171] width 9 height 4
click at [82, 195] on div "Shapes L" at bounding box center [88, 196] width 17 height 14
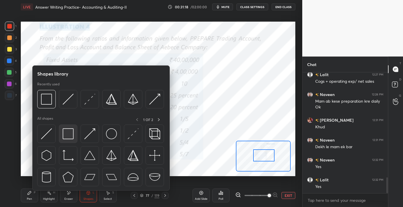
click at [62, 135] on div at bounding box center [68, 134] width 18 height 18
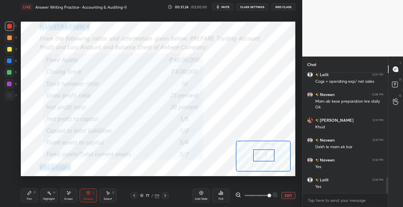
click at [28, 198] on div "Pen" at bounding box center [29, 199] width 5 height 3
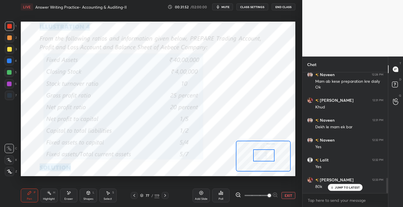
scroll to position [840, 0]
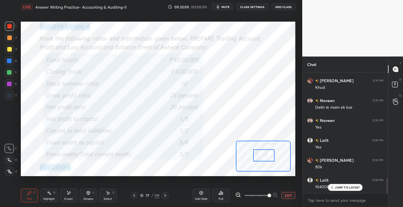
click at [335, 188] on p "JUMP TO LATEST" at bounding box center [347, 187] width 25 height 3
click at [286, 199] on button "EXIT" at bounding box center [288, 195] width 14 height 7
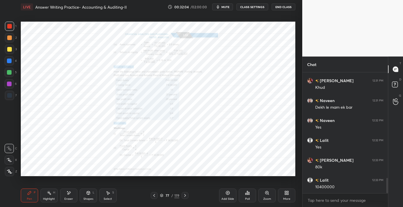
click at [228, 198] on div "Add Slide" at bounding box center [227, 199] width 13 height 3
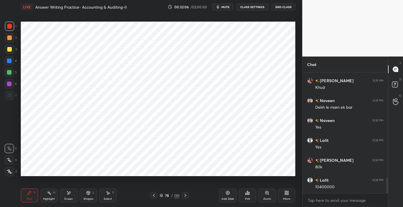
click at [11, 27] on div at bounding box center [9, 26] width 5 height 5
click at [9, 172] on icon at bounding box center [9, 172] width 5 height 4
click at [61, 197] on div "Eraser" at bounding box center [68, 196] width 17 height 14
drag, startPoint x: 28, startPoint y: 197, endPoint x: 28, endPoint y: 190, distance: 7.5
click at [28, 196] on div "Pen P" at bounding box center [29, 196] width 17 height 14
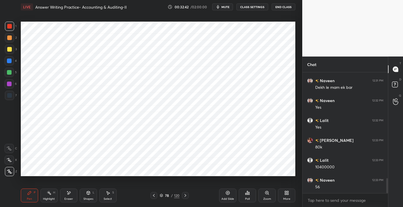
scroll to position [890, 0]
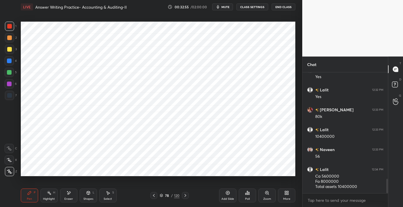
click at [155, 196] on icon at bounding box center [153, 195] width 5 height 5
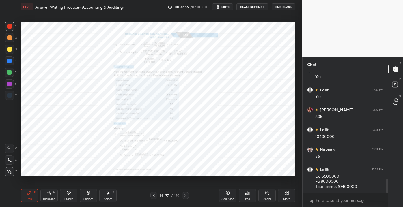
click at [265, 198] on div "Zoom" at bounding box center [267, 199] width 8 height 3
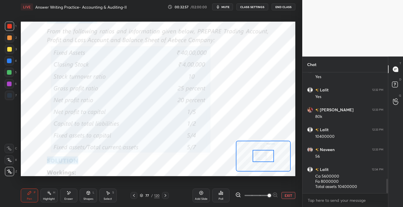
scroll to position [910, 0]
drag, startPoint x: 252, startPoint y: 195, endPoint x: 272, endPoint y: 192, distance: 20.2
click at [271, 196] on span at bounding box center [268, 195] width 3 height 3
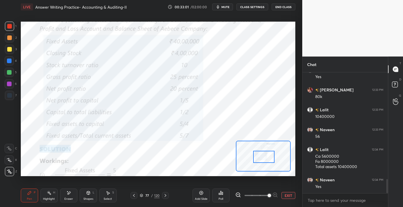
click at [258, 160] on div at bounding box center [264, 157] width 22 height 12
click at [90, 194] on icon at bounding box center [88, 193] width 5 height 5
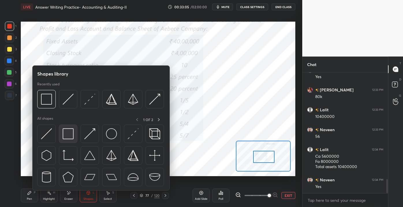
click at [66, 135] on img at bounding box center [68, 133] width 11 height 11
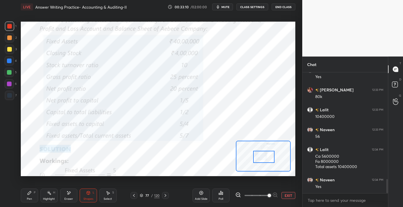
click at [30, 195] on icon at bounding box center [29, 193] width 5 height 5
click at [7, 160] on icon at bounding box center [9, 160] width 5 height 4
click at [291, 198] on button "EXIT" at bounding box center [288, 195] width 14 height 7
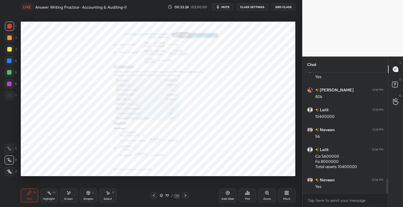
click at [181, 194] on div "77 / 120" at bounding box center [169, 195] width 38 height 7
click at [182, 195] on div at bounding box center [185, 195] width 7 height 7
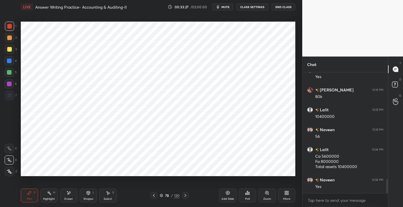
click at [148, 196] on div "78 / 120" at bounding box center [169, 195] width 99 height 7
click at [152, 196] on div at bounding box center [153, 195] width 7 height 7
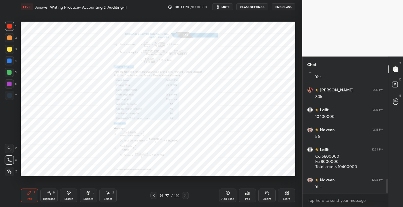
click at [261, 196] on div "Zoom" at bounding box center [266, 196] width 17 height 14
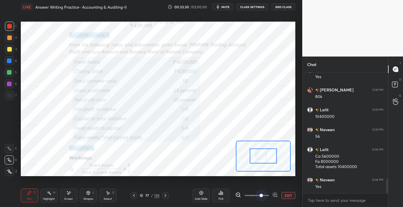
click at [258, 193] on span at bounding box center [256, 195] width 24 height 9
drag, startPoint x: 256, startPoint y: 193, endPoint x: 264, endPoint y: 193, distance: 8.7
click at [264, 193] on span at bounding box center [256, 195] width 24 height 9
click at [283, 196] on button "EXIT" at bounding box center [288, 195] width 14 height 7
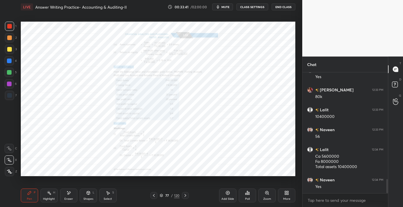
click at [264, 196] on div "Zoom" at bounding box center [266, 196] width 17 height 14
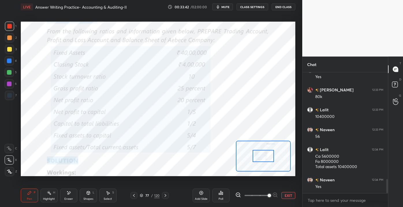
drag, startPoint x: 253, startPoint y: 194, endPoint x: 268, endPoint y: 191, distance: 14.7
click at [268, 194] on span at bounding box center [268, 195] width 3 height 3
click at [286, 195] on button "EXIT" at bounding box center [288, 195] width 14 height 7
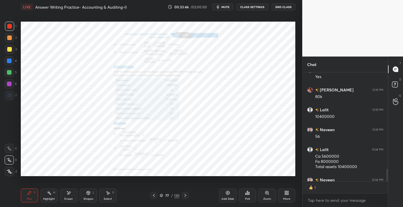
drag, startPoint x: 183, startPoint y: 194, endPoint x: 184, endPoint y: 190, distance: 3.9
click at [183, 194] on icon at bounding box center [185, 195] width 5 height 5
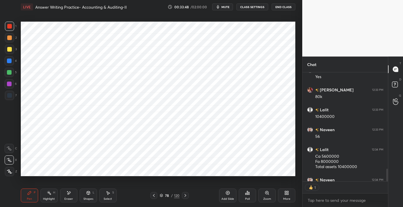
click at [70, 196] on div "Eraser" at bounding box center [68, 196] width 17 height 14
click at [9, 174] on div "Erase all" at bounding box center [9, 171] width 9 height 9
click at [154, 195] on icon at bounding box center [153, 195] width 5 height 5
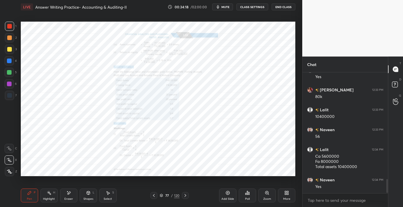
click at [266, 196] on div "Zoom" at bounding box center [266, 196] width 17 height 14
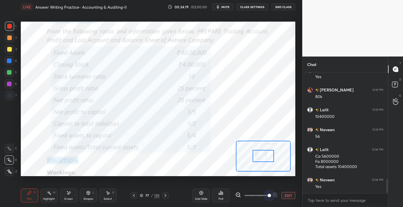
drag, startPoint x: 251, startPoint y: 194, endPoint x: 279, endPoint y: 191, distance: 28.4
click at [279, 192] on div "Add Slide Poll EXIT" at bounding box center [243, 195] width 103 height 32
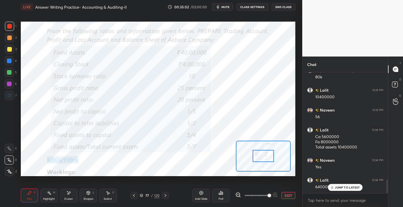
click at [339, 186] on p "JUMP TO LATEST" at bounding box center [347, 187] width 25 height 3
click at [163, 196] on icon at bounding box center [165, 195] width 5 height 5
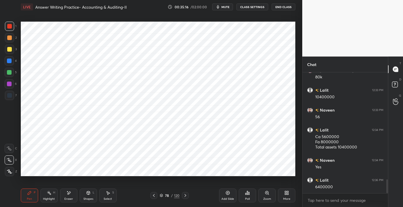
click at [153, 196] on icon at bounding box center [153, 195] width 5 height 5
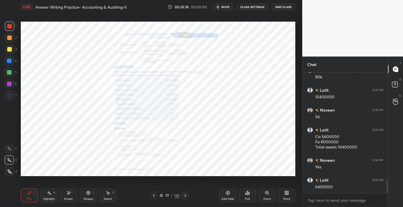
click at [263, 195] on div "Zoom" at bounding box center [266, 196] width 17 height 14
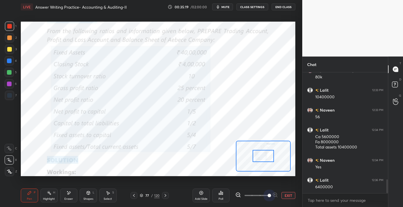
drag, startPoint x: 253, startPoint y: 194, endPoint x: 275, endPoint y: 195, distance: 22.3
click at [275, 194] on div at bounding box center [256, 195] width 43 height 7
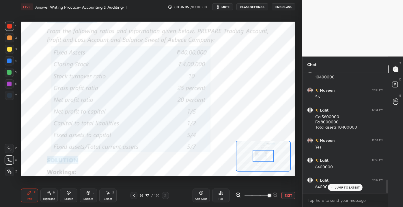
click at [339, 188] on p "JUMP TO LATEST" at bounding box center [347, 187] width 25 height 3
click at [68, 198] on div "Eraser" at bounding box center [68, 199] width 9 height 3
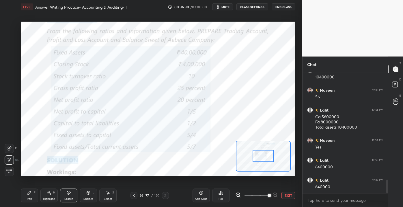
scroll to position [964, 0]
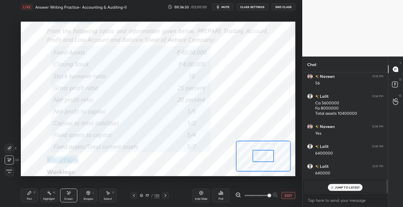
click at [336, 185] on div "JUMP TO LATEST" at bounding box center [345, 187] width 35 height 7
click at [287, 197] on button "EXIT" at bounding box center [288, 195] width 14 height 7
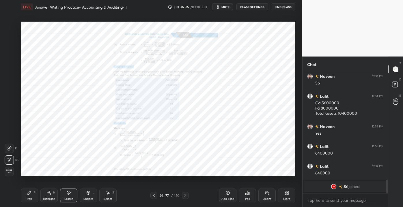
click at [182, 195] on div at bounding box center [185, 195] width 7 height 7
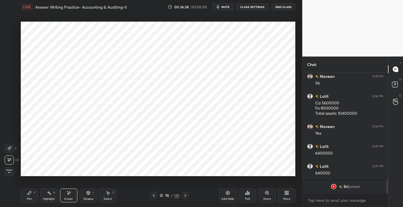
click at [29, 192] on icon at bounding box center [29, 192] width 3 height 3
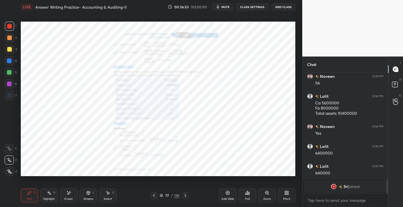
click at [268, 196] on div "Zoom" at bounding box center [266, 196] width 17 height 14
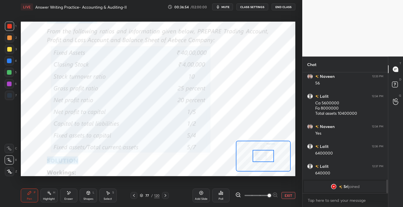
drag, startPoint x: 253, startPoint y: 196, endPoint x: 266, endPoint y: 195, distance: 13.6
click at [268, 197] on span at bounding box center [268, 195] width 3 height 3
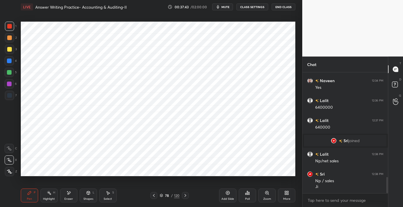
scroll to position [809, 0]
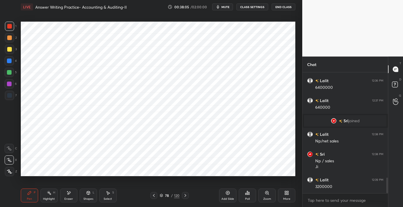
click at [69, 196] on div "Eraser" at bounding box center [68, 196] width 17 height 14
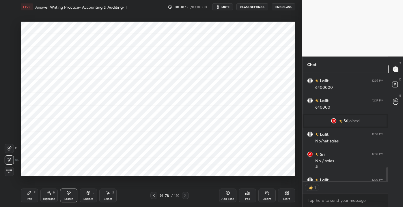
click at [30, 194] on icon at bounding box center [29, 193] width 5 height 5
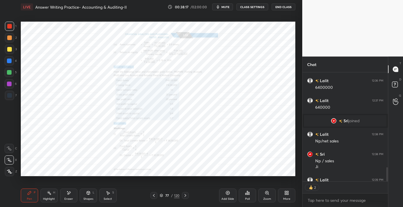
click at [265, 199] on div "Zoom" at bounding box center [267, 199] width 8 height 3
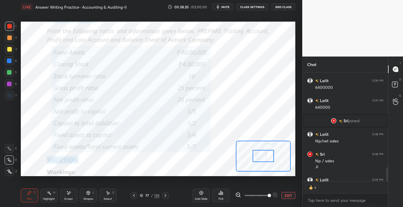
drag, startPoint x: 253, startPoint y: 194, endPoint x: 275, endPoint y: 192, distance: 22.6
click at [276, 194] on div at bounding box center [256, 195] width 43 height 7
click at [291, 196] on button "EXIT" at bounding box center [288, 195] width 14 height 7
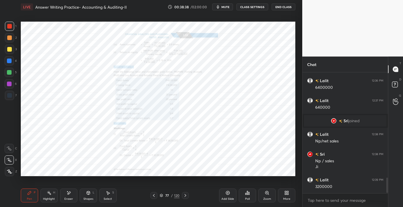
click at [20, 52] on div "Setting up your live class Poll for secs No correct answer Start poll" at bounding box center [157, 99] width 279 height 170
click at [263, 194] on div "Zoom" at bounding box center [266, 196] width 17 height 14
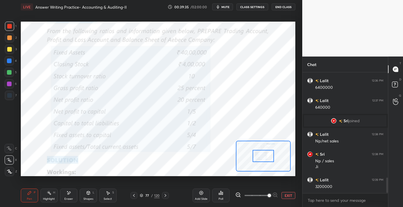
drag, startPoint x: 256, startPoint y: 194, endPoint x: 265, endPoint y: 193, distance: 9.2
click at [267, 194] on span at bounding box center [268, 195] width 3 height 3
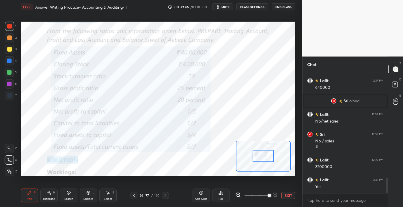
click at [70, 200] on div "Eraser" at bounding box center [68, 199] width 9 height 3
click at [7, 173] on span "Erase all" at bounding box center [9, 171] width 9 height 4
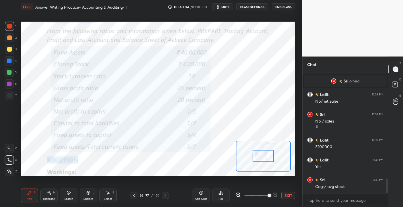
scroll to position [863, 0]
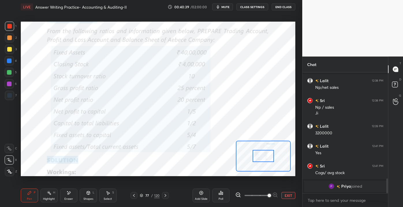
click at [285, 200] on div "Add Slide Poll EXIT" at bounding box center [243, 195] width 103 height 32
click at [288, 194] on button "EXIT" at bounding box center [288, 195] width 14 height 7
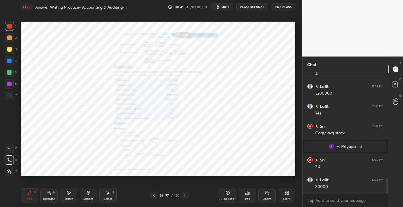
scroll to position [878, 0]
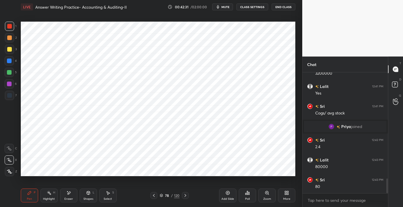
click at [220, 198] on div "Add Slide" at bounding box center [227, 196] width 17 height 14
click at [86, 198] on div "Shapes" at bounding box center [88, 199] width 10 height 3
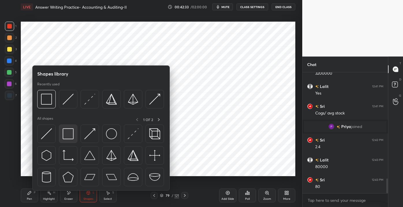
click at [67, 140] on div at bounding box center [68, 134] width 18 height 18
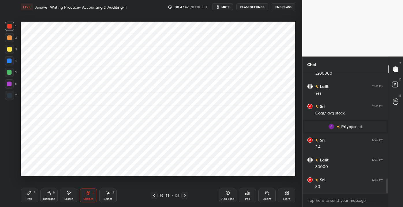
click at [68, 199] on div "Eraser" at bounding box center [68, 199] width 9 height 3
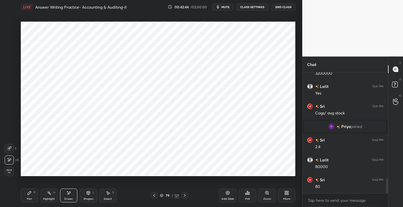
click at [89, 197] on div "Shapes L" at bounding box center [88, 196] width 17 height 14
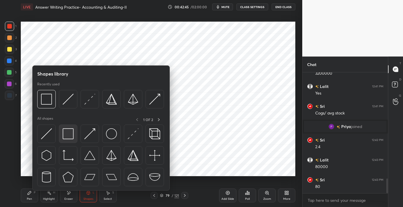
click at [71, 137] on img at bounding box center [68, 133] width 11 height 11
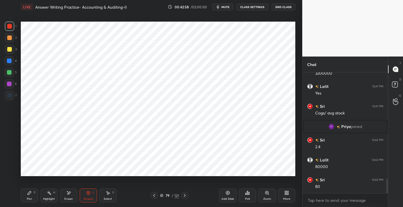
click at [86, 199] on div "Shapes" at bounding box center [88, 199] width 10 height 3
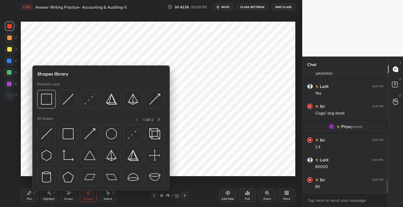
click at [65, 197] on div "Eraser" at bounding box center [68, 196] width 17 height 14
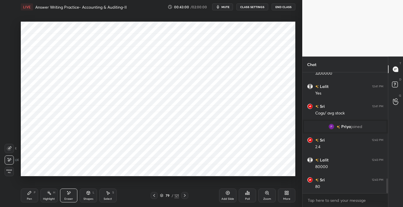
click at [93, 194] on div "L" at bounding box center [94, 192] width 2 height 3
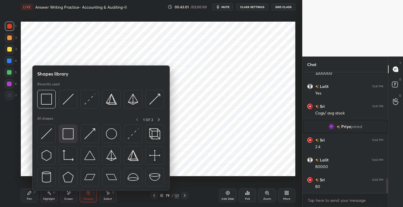
click at [69, 138] on img at bounding box center [68, 133] width 11 height 11
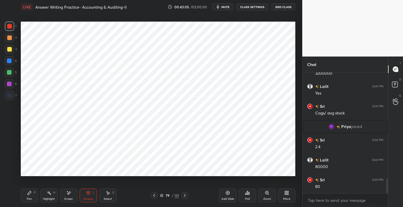
click at [63, 199] on div "Eraser" at bounding box center [68, 196] width 17 height 14
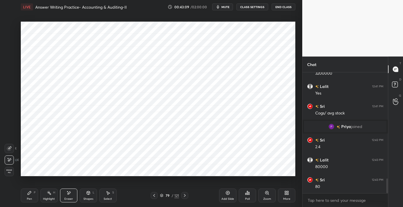
click at [85, 200] on div "Shapes" at bounding box center [88, 199] width 10 height 3
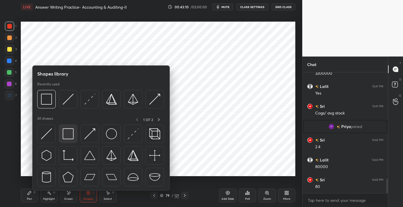
click at [64, 132] on img at bounding box center [68, 133] width 11 height 11
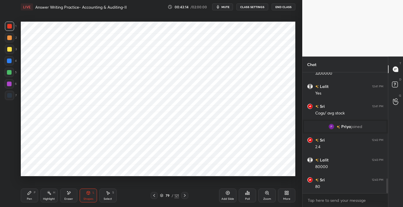
click at [28, 198] on div "Pen" at bounding box center [29, 199] width 5 height 3
click at [84, 198] on div "Shapes" at bounding box center [88, 199] width 10 height 3
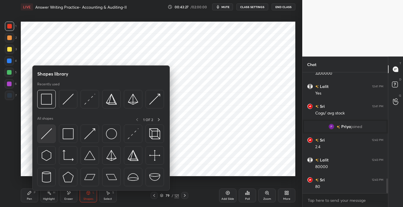
click at [41, 138] on img at bounding box center [46, 133] width 11 height 11
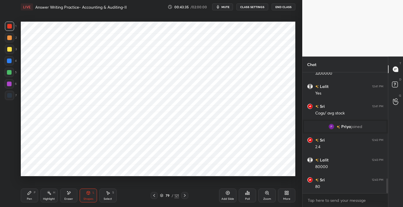
click at [61, 201] on div "Eraser" at bounding box center [68, 196] width 17 height 14
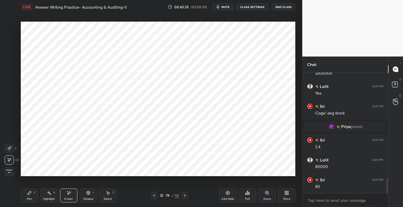
scroll to position [903, 0]
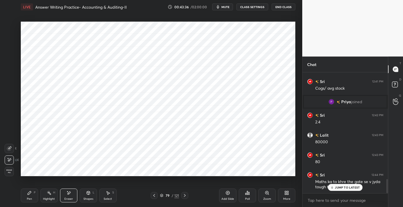
click at [10, 151] on div at bounding box center [9, 148] width 9 height 9
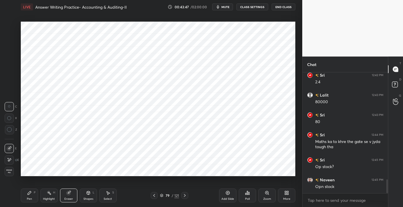
scroll to position [963, 0]
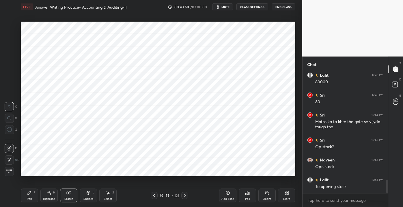
click at [31, 198] on div "Pen" at bounding box center [29, 199] width 5 height 3
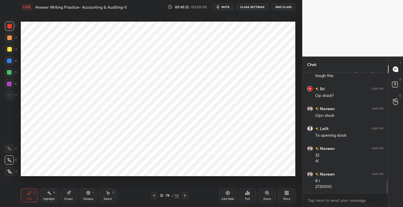
scroll to position [1028, 0]
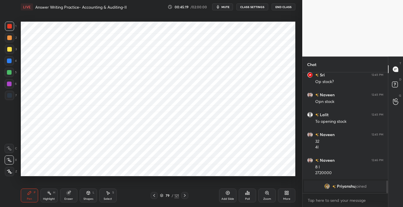
click at [65, 198] on div "Eraser" at bounding box center [68, 199] width 9 height 3
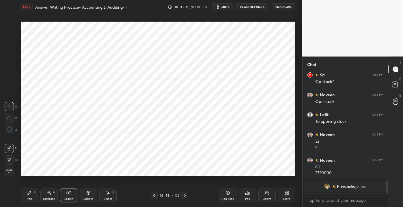
click at [31, 199] on div "Pen" at bounding box center [29, 199] width 5 height 3
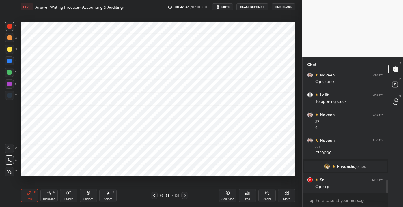
scroll to position [997, 0]
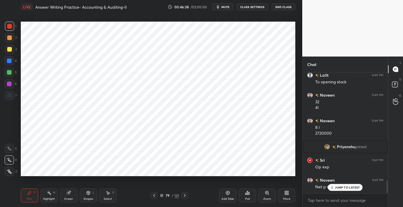
click at [339, 186] on p "JUMP TO LATEST" at bounding box center [347, 187] width 25 height 3
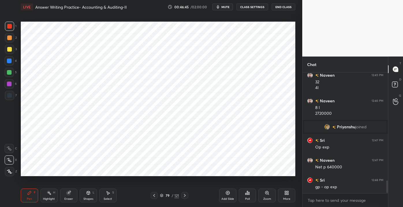
scroll to position [1037, 0]
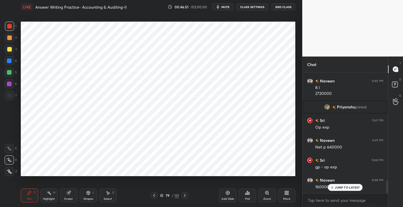
click at [334, 187] on div "JUMP TO LATEST" at bounding box center [345, 187] width 35 height 7
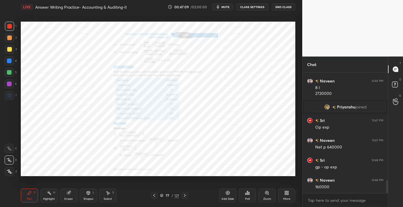
click at [269, 196] on div "Zoom" at bounding box center [266, 196] width 17 height 14
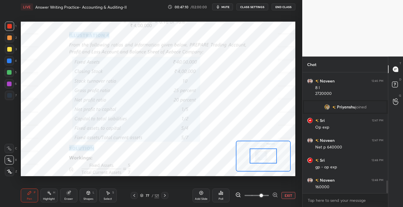
drag, startPoint x: 254, startPoint y: 194, endPoint x: 260, endPoint y: 194, distance: 6.4
click at [260, 195] on span at bounding box center [260, 195] width 3 height 3
click at [290, 196] on button "EXIT" at bounding box center [288, 195] width 14 height 7
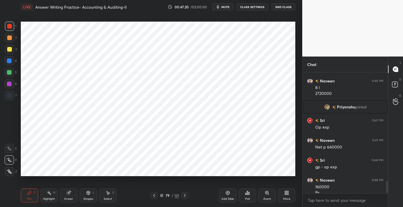
scroll to position [1043, 0]
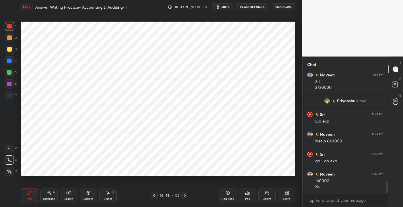
click at [228, 195] on icon at bounding box center [227, 193] width 5 height 5
click at [84, 199] on div "Shapes" at bounding box center [88, 199] width 10 height 3
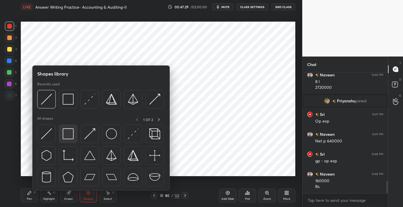
click at [64, 133] on img at bounding box center [68, 133] width 11 height 11
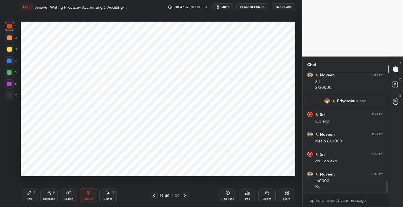
scroll to position [1063, 0]
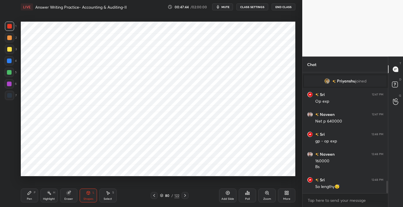
click at [26, 198] on div "Pen P" at bounding box center [29, 196] width 17 height 14
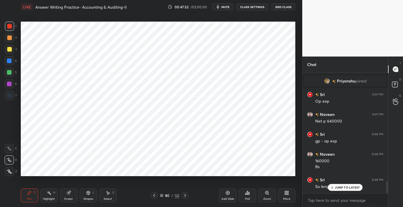
scroll to position [1082, 0]
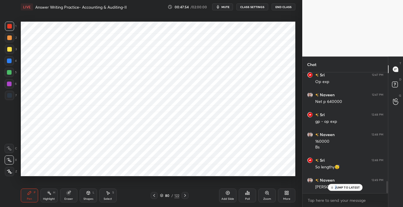
click at [335, 186] on p "JUMP TO LATEST" at bounding box center [347, 187] width 25 height 3
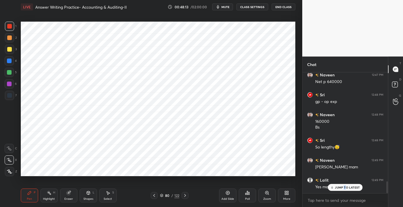
click at [344, 186] on p "JUMP TO LATEST" at bounding box center [347, 187] width 25 height 3
click at [88, 195] on icon at bounding box center [88, 193] width 5 height 5
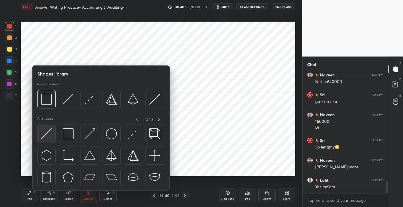
click at [44, 132] on img at bounding box center [46, 133] width 11 height 11
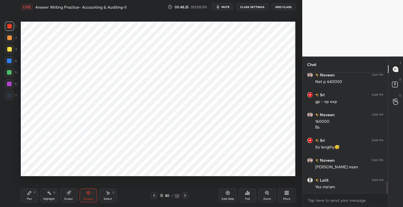
drag, startPoint x: 24, startPoint y: 195, endPoint x: 28, endPoint y: 196, distance: 4.1
click at [25, 194] on div "Pen P" at bounding box center [29, 196] width 17 height 14
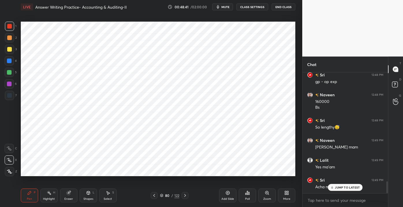
click at [336, 186] on p "JUMP TO LATEST" at bounding box center [347, 187] width 25 height 3
click at [65, 195] on div "Eraser" at bounding box center [68, 196] width 17 height 14
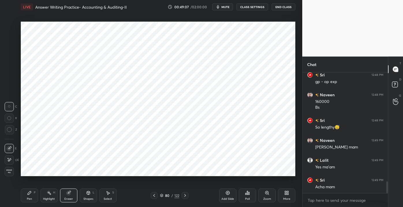
click at [27, 198] on div "Pen" at bounding box center [29, 199] width 5 height 3
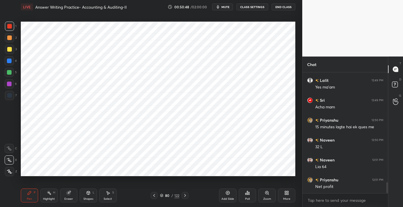
scroll to position [1222, 0]
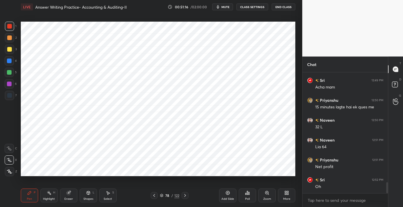
click at [69, 198] on div "Eraser" at bounding box center [68, 199] width 9 height 3
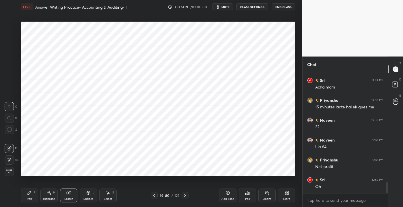
click at [23, 199] on div "Pen P" at bounding box center [29, 196] width 17 height 14
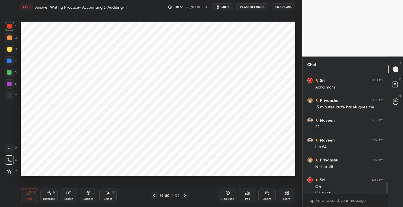
scroll to position [1227, 0]
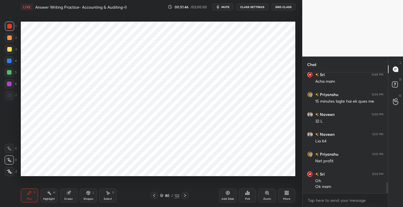
click at [85, 196] on div "Shapes L" at bounding box center [88, 196] width 17 height 14
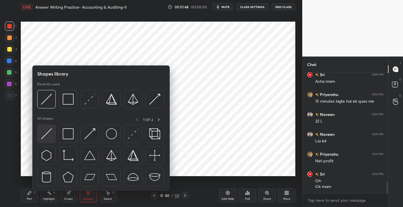
click at [45, 134] on img at bounding box center [46, 133] width 11 height 11
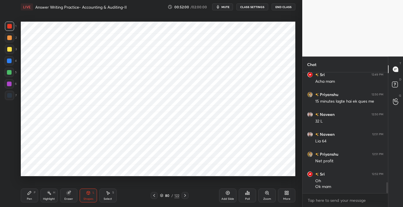
drag, startPoint x: 31, startPoint y: 194, endPoint x: 43, endPoint y: 198, distance: 12.5
click at [31, 194] on icon at bounding box center [29, 193] width 5 height 5
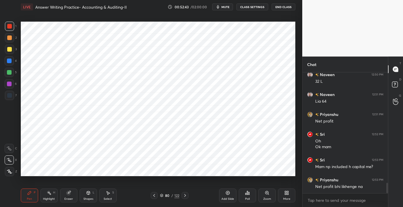
scroll to position [1287, 0]
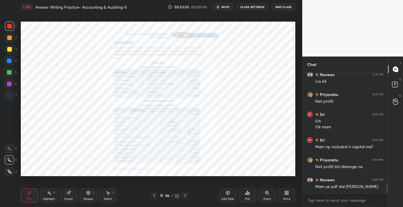
click at [268, 198] on div "Zoom" at bounding box center [267, 199] width 8 height 3
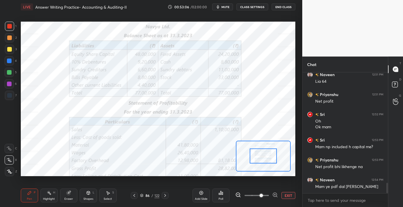
drag, startPoint x: 256, startPoint y: 194, endPoint x: 261, endPoint y: 194, distance: 4.3
click at [261, 194] on span at bounding box center [260, 195] width 3 height 3
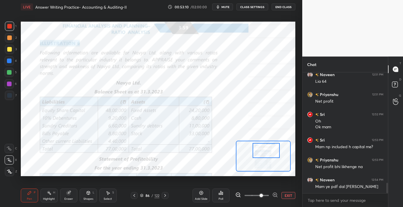
drag, startPoint x: 257, startPoint y: 157, endPoint x: 260, endPoint y: 153, distance: 5.4
click at [260, 153] on div at bounding box center [265, 150] width 27 height 15
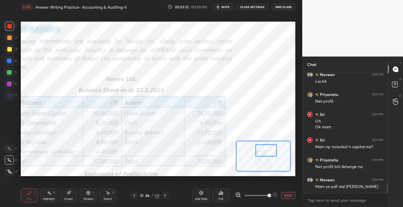
drag, startPoint x: 260, startPoint y: 195, endPoint x: 273, endPoint y: 194, distance: 12.7
click at [271, 195] on span at bounding box center [268, 195] width 3 height 3
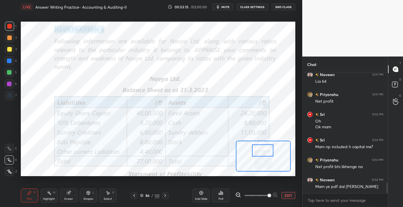
click at [259, 154] on div at bounding box center [263, 150] width 22 height 12
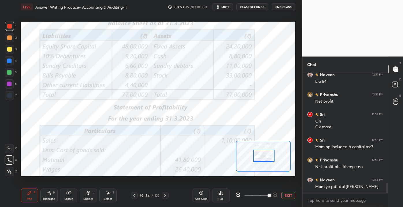
drag, startPoint x: 266, startPoint y: 149, endPoint x: 267, endPoint y: 154, distance: 5.0
click at [267, 154] on div at bounding box center [264, 156] width 22 height 12
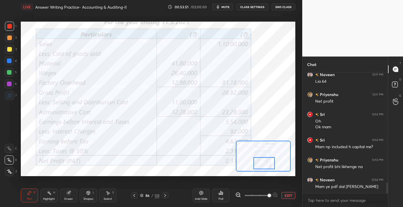
drag, startPoint x: 263, startPoint y: 155, endPoint x: 264, endPoint y: 163, distance: 7.8
click at [264, 163] on div at bounding box center [264, 163] width 22 height 12
drag, startPoint x: 288, startPoint y: 192, endPoint x: 284, endPoint y: 191, distance: 4.2
click at [288, 194] on div "Add Slide Poll EXIT" at bounding box center [243, 195] width 103 height 32
click at [288, 198] on button "EXIT" at bounding box center [288, 195] width 14 height 7
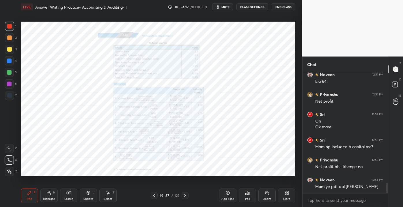
click at [264, 194] on div "Zoom" at bounding box center [266, 196] width 17 height 14
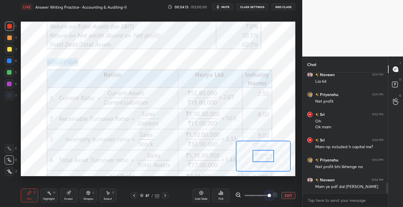
drag, startPoint x: 269, startPoint y: 195, endPoint x: 275, endPoint y: 187, distance: 9.5
click at [284, 196] on div "EXIT" at bounding box center [265, 195] width 60 height 7
click at [252, 117] on div "Setting up your live class Poll for secs No correct answer Start poll" at bounding box center [158, 99] width 274 height 154
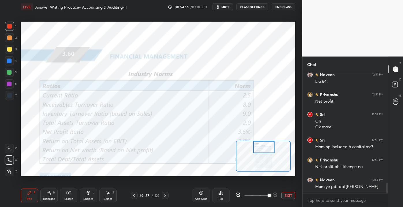
click at [257, 119] on div "Setting up your live class Poll for secs No correct answer Start poll" at bounding box center [158, 99] width 274 height 154
click at [291, 196] on button "EXIT" at bounding box center [288, 195] width 14 height 7
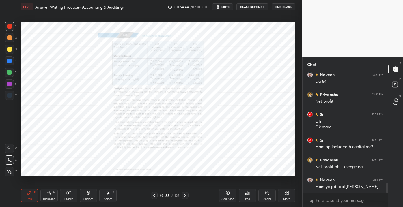
drag, startPoint x: 227, startPoint y: 196, endPoint x: 225, endPoint y: 193, distance: 3.7
click at [226, 194] on div "Add Slide" at bounding box center [227, 196] width 17 height 14
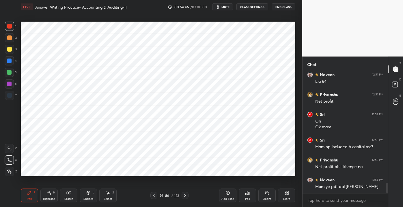
click at [90, 202] on div "Pen P Highlight H Eraser Shapes L Select S 86 / 123 Add Slide Poll Zoom More" at bounding box center [158, 195] width 274 height 23
drag, startPoint x: 86, startPoint y: 197, endPoint x: 83, endPoint y: 192, distance: 6.6
click at [86, 198] on div "Shapes" at bounding box center [88, 199] width 10 height 3
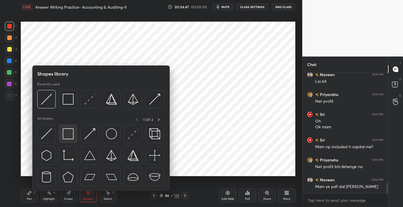
click at [66, 132] on img at bounding box center [68, 133] width 11 height 11
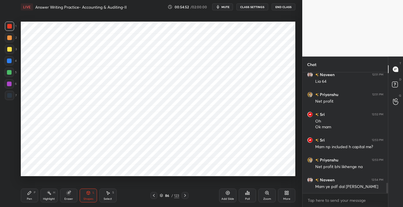
click at [35, 195] on div "Pen P" at bounding box center [29, 196] width 17 height 14
drag, startPoint x: 86, startPoint y: 197, endPoint x: 83, endPoint y: 192, distance: 5.8
click at [86, 196] on div "Shapes L" at bounding box center [88, 196] width 17 height 14
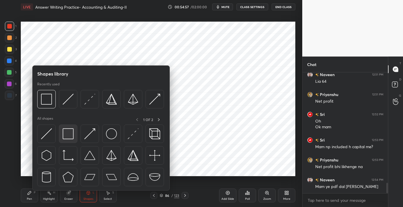
click at [65, 135] on img at bounding box center [68, 133] width 11 height 11
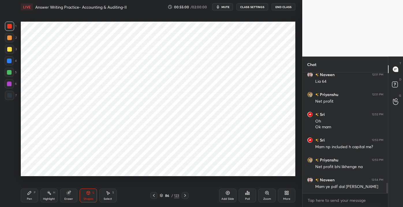
click at [31, 200] on div "Pen" at bounding box center [29, 199] width 5 height 3
click at [92, 196] on div "Shapes L" at bounding box center [88, 196] width 17 height 14
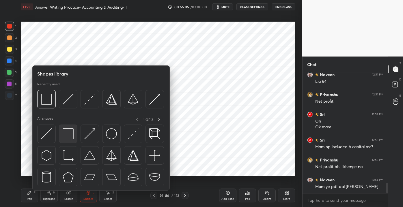
click at [69, 136] on img at bounding box center [68, 133] width 11 height 11
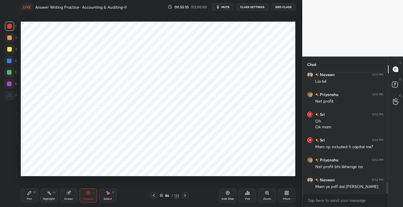
click at [31, 198] on div "Pen" at bounding box center [29, 199] width 5 height 3
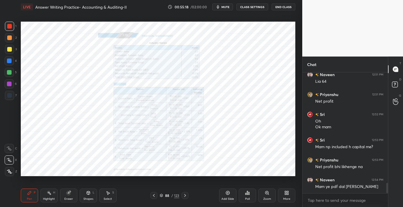
click at [269, 199] on div "Zoom" at bounding box center [267, 199] width 8 height 3
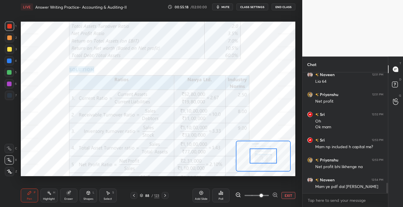
drag, startPoint x: 254, startPoint y: 194, endPoint x: 264, endPoint y: 186, distance: 12.7
click at [263, 194] on span at bounding box center [260, 195] width 3 height 3
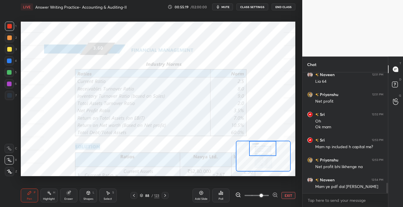
drag, startPoint x: 268, startPoint y: 145, endPoint x: 270, endPoint y: 152, distance: 7.7
click at [268, 143] on div at bounding box center [262, 148] width 27 height 15
click at [289, 195] on button "EXIT" at bounding box center [288, 195] width 14 height 7
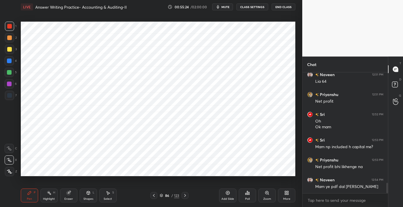
scroll to position [1307, 0]
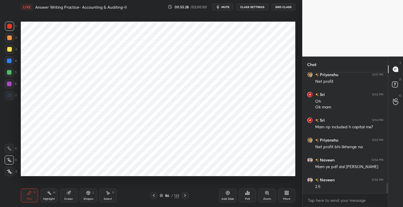
drag, startPoint x: 71, startPoint y: 200, endPoint x: 71, endPoint y: 196, distance: 3.8
click at [70, 198] on div "Eraser" at bounding box center [68, 199] width 9 height 3
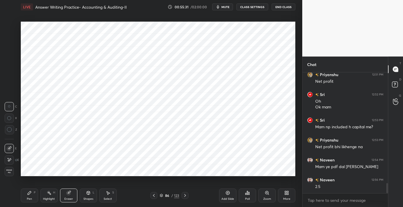
click at [28, 196] on div "Pen P" at bounding box center [29, 196] width 17 height 14
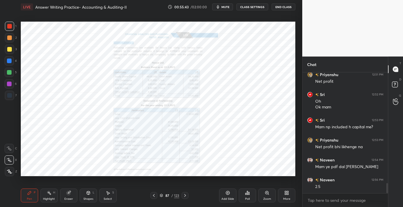
click at [262, 198] on div "Zoom" at bounding box center [266, 196] width 17 height 14
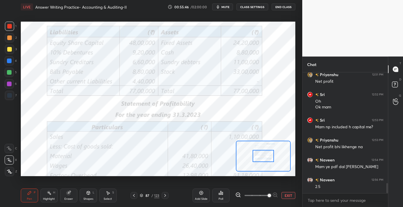
drag, startPoint x: 255, startPoint y: 194, endPoint x: 268, endPoint y: 191, distance: 13.6
click at [268, 194] on span at bounding box center [268, 195] width 3 height 3
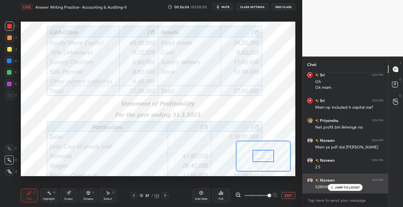
click at [341, 188] on p "JUMP TO LATEST" at bounding box center [347, 187] width 25 height 3
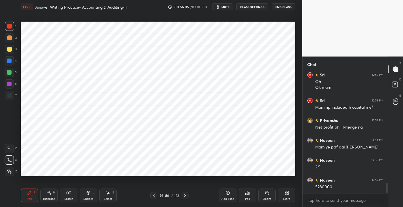
scroll to position [1347, 0]
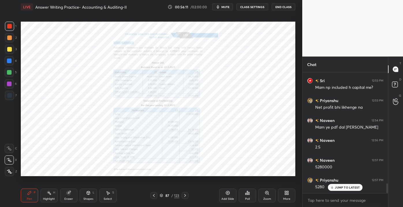
click at [266, 198] on div "Zoom" at bounding box center [266, 196] width 17 height 14
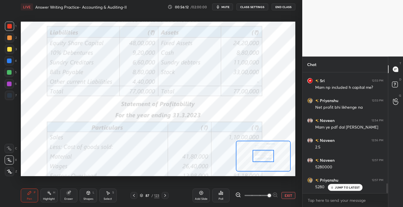
drag, startPoint x: 261, startPoint y: 196, endPoint x: 267, endPoint y: 196, distance: 6.1
click at [267, 196] on span at bounding box center [268, 195] width 3 height 3
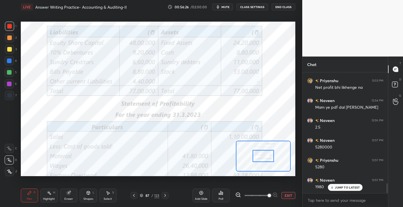
click at [288, 194] on button "EXIT" at bounding box center [288, 195] width 14 height 7
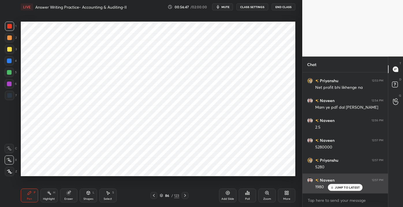
click at [331, 188] on icon at bounding box center [332, 187] width 4 height 3
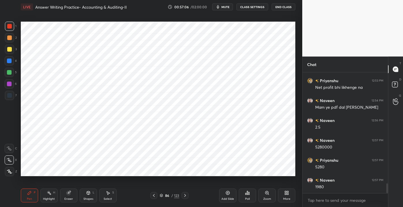
scroll to position [1387, 0]
drag, startPoint x: 92, startPoint y: 198, endPoint x: 91, endPoint y: 193, distance: 5.0
click at [91, 198] on div "Shapes" at bounding box center [88, 199] width 10 height 3
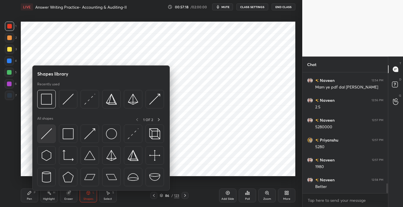
click at [52, 140] on div at bounding box center [46, 134] width 18 height 18
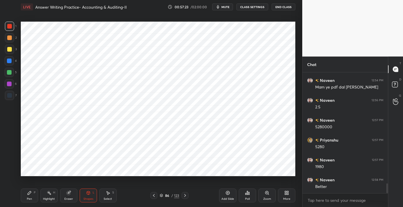
click at [27, 199] on div "Pen P" at bounding box center [29, 196] width 17 height 14
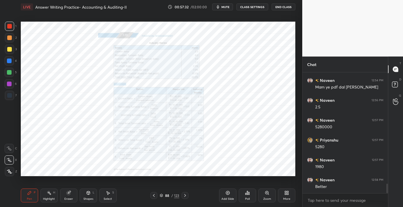
scroll to position [1407, 0]
click at [260, 193] on div "Zoom" at bounding box center [266, 196] width 17 height 14
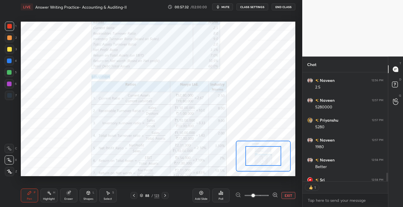
scroll to position [2, 1]
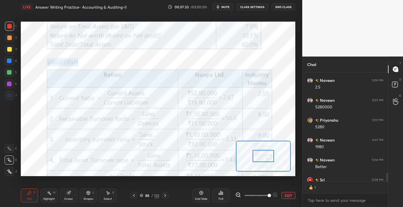
drag, startPoint x: 258, startPoint y: 194, endPoint x: 275, endPoint y: 191, distance: 17.7
click at [277, 195] on div at bounding box center [256, 195] width 43 height 7
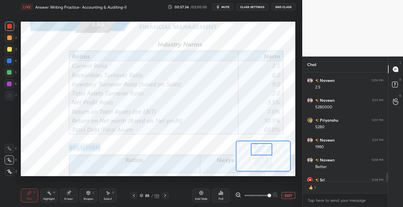
drag, startPoint x: 261, startPoint y: 159, endPoint x: 260, endPoint y: 153, distance: 5.4
click at [260, 153] on div at bounding box center [262, 149] width 22 height 12
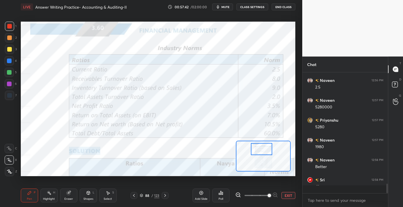
scroll to position [1407, 0]
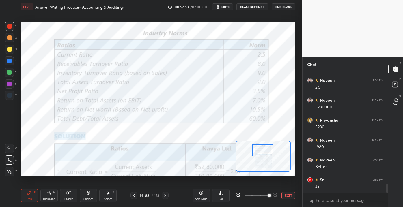
click at [261, 153] on div at bounding box center [263, 150] width 22 height 12
click at [65, 200] on div "Eraser" at bounding box center [68, 199] width 9 height 3
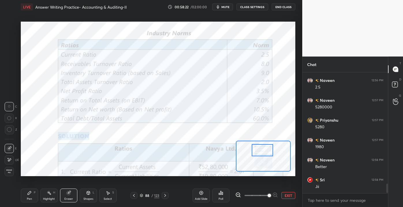
scroll to position [1426, 0]
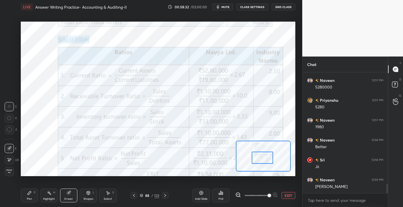
drag, startPoint x: 255, startPoint y: 151, endPoint x: 255, endPoint y: 158, distance: 7.2
click at [255, 159] on div at bounding box center [262, 158] width 22 height 12
click at [41, 194] on div "Highlight H" at bounding box center [48, 196] width 17 height 14
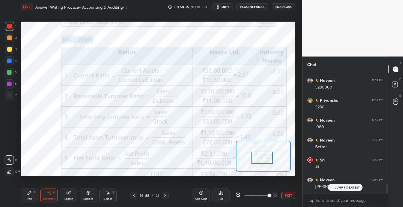
scroll to position [1456, 0]
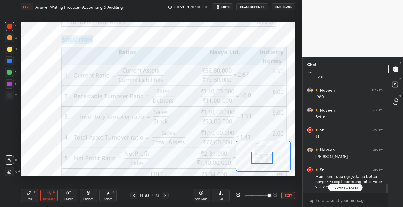
click at [352, 190] on div "JUMP TO LATEST" at bounding box center [345, 187] width 35 height 7
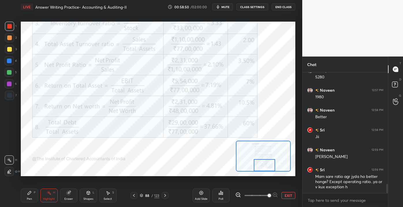
drag, startPoint x: 251, startPoint y: 156, endPoint x: 255, endPoint y: 166, distance: 10.8
click at [254, 166] on div at bounding box center [265, 165] width 22 height 12
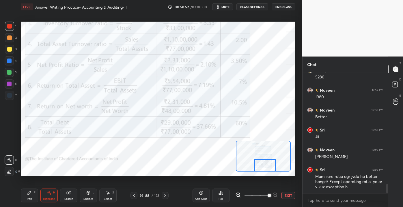
click at [286, 196] on button "EXIT" at bounding box center [288, 195] width 14 height 7
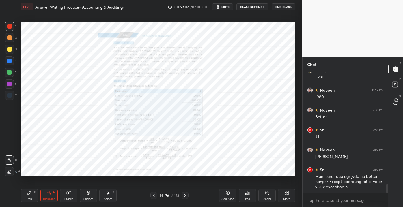
click at [263, 194] on div "Zoom" at bounding box center [266, 196] width 17 height 14
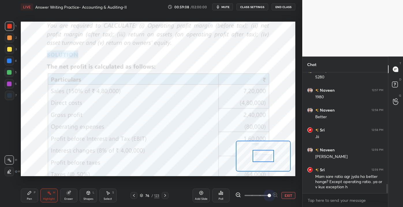
drag, startPoint x: 254, startPoint y: 194, endPoint x: 280, endPoint y: 192, distance: 25.7
click at [281, 193] on div "EXIT" at bounding box center [265, 195] width 60 height 7
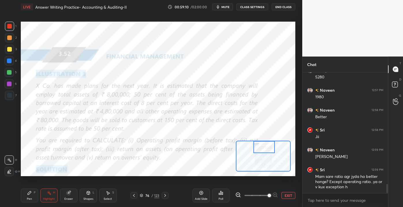
click at [265, 121] on div "Setting up your live class Poll for secs No correct answer Start poll" at bounding box center [158, 99] width 274 height 154
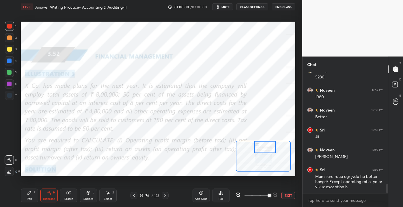
click at [25, 198] on div "Pen P" at bounding box center [29, 196] width 17 height 14
click at [66, 195] on icon at bounding box center [68, 193] width 5 height 5
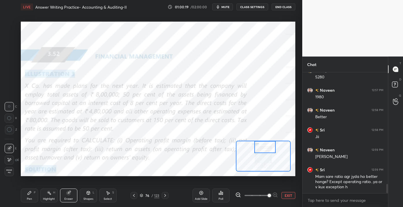
click at [7, 174] on div "Erase all" at bounding box center [9, 171] width 9 height 9
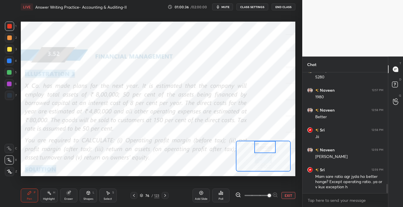
click at [62, 199] on div "Eraser" at bounding box center [68, 196] width 17 height 14
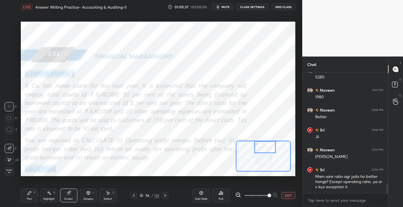
click at [7, 177] on div "1 2 3 4 5 6 7 C X Z C X Z E E Erase all H H LIVE Answer Writing Practice- Accou…" at bounding box center [148, 103] width 297 height 207
click at [7, 170] on span "Erase all" at bounding box center [9, 171] width 9 height 4
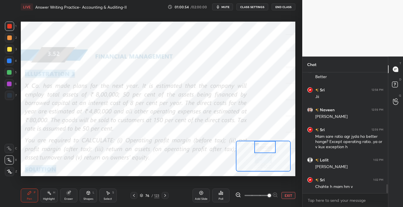
scroll to position [1516, 0]
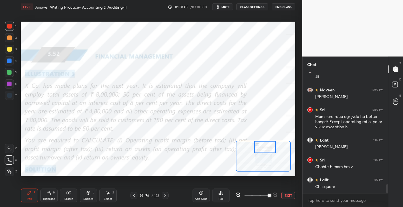
click at [64, 196] on div "Eraser" at bounding box center [68, 196] width 17 height 14
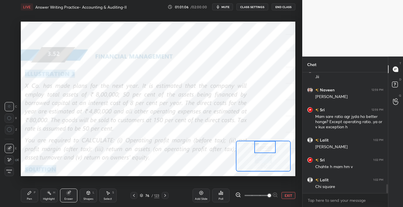
click at [10, 174] on div "Erase all" at bounding box center [9, 171] width 9 height 9
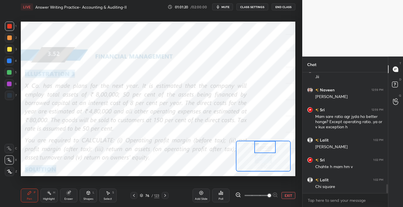
click at [62, 199] on div "Eraser" at bounding box center [68, 196] width 17 height 14
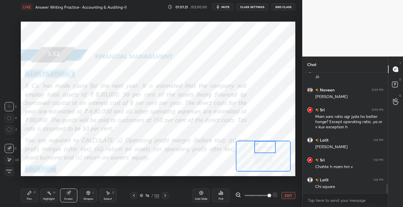
click at [6, 172] on span "Erase all" at bounding box center [9, 171] width 9 height 4
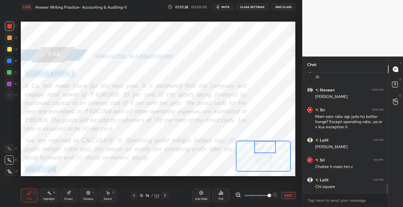
click at [83, 197] on div "Shapes L" at bounding box center [88, 196] width 17 height 14
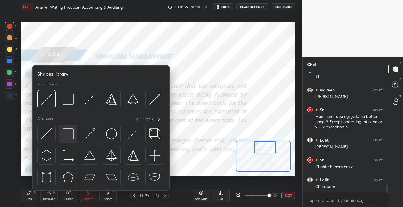
click at [67, 130] on img at bounding box center [68, 133] width 11 height 11
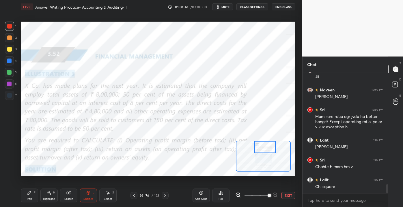
click at [23, 199] on div "Pen P" at bounding box center [29, 196] width 17 height 14
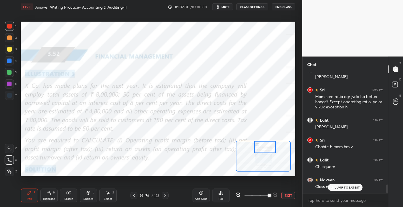
scroll to position [1561, 0]
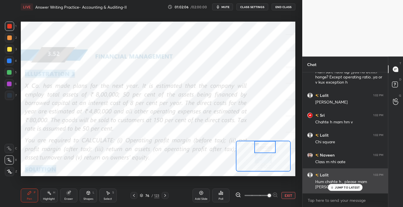
click at [342, 191] on div "JUMP TO LATEST" at bounding box center [345, 187] width 35 height 7
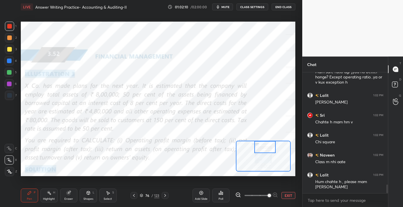
scroll to position [1581, 0]
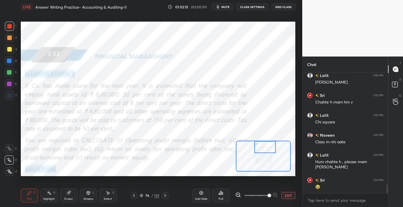
drag, startPoint x: 61, startPoint y: 198, endPoint x: 58, endPoint y: 198, distance: 3.8
click at [61, 198] on div "Eraser" at bounding box center [68, 196] width 17 height 14
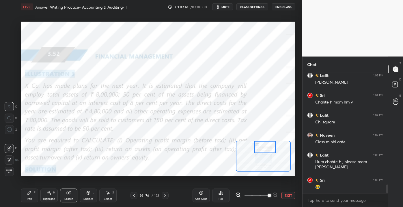
click at [13, 173] on span "Erase all" at bounding box center [9, 171] width 9 height 4
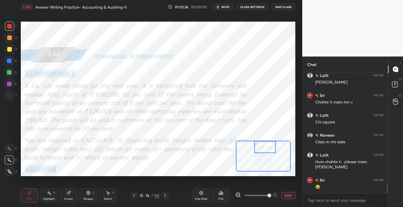
click at [0, 0] on html "1 2 3 4 5 6 7 C X Z C X Z E E Erase all H H LIVE Answer Writing Practice- Accou…" at bounding box center [201, 0] width 403 height 0
click at [77, 200] on div "Pen P Highlight H Eraser Shapes L Select S" at bounding box center [64, 196] width 86 height 14
click at [55, 202] on div "Highlight H" at bounding box center [48, 196] width 17 height 14
click at [59, 198] on div "Pen P Highlight H Eraser Shapes L Select S" at bounding box center [64, 196] width 86 height 14
click at [67, 200] on div "Eraser" at bounding box center [68, 199] width 9 height 3
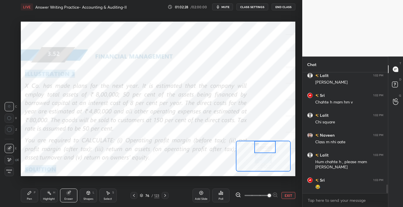
click at [11, 174] on div "Erase all" at bounding box center [9, 171] width 9 height 9
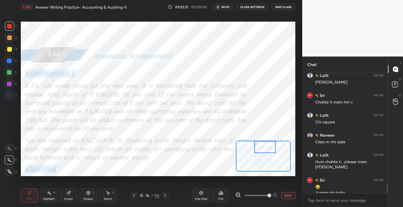
scroll to position [1587, 0]
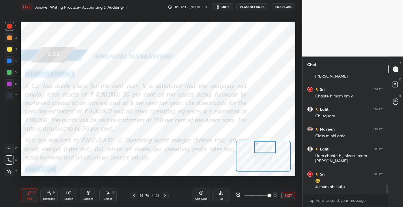
drag, startPoint x: 68, startPoint y: 195, endPoint x: 68, endPoint y: 192, distance: 3.2
click at [68, 194] on icon at bounding box center [69, 193] width 4 height 4
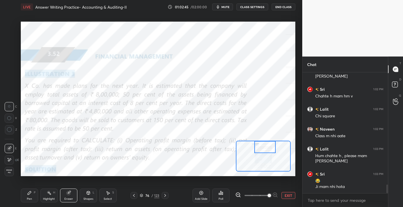
click at [12, 173] on span "Erase all" at bounding box center [9, 171] width 9 height 4
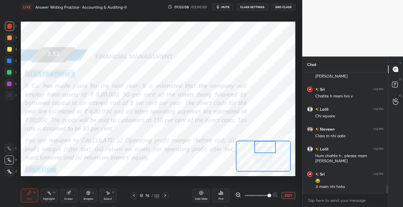
click at [55, 197] on div "Highlight H" at bounding box center [48, 196] width 17 height 14
click at [64, 197] on div "Eraser" at bounding box center [68, 196] width 17 height 14
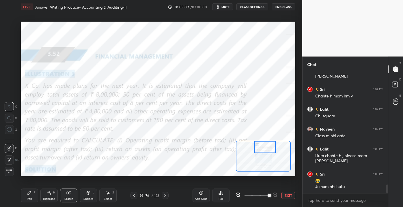
click at [9, 177] on div "1 2 3 4 5 6 7 C X Z C X Z E E Erase all H H LIVE Answer Writing Practice- Accou…" at bounding box center [148, 103] width 297 height 207
click at [7, 174] on div "Erase all" at bounding box center [9, 171] width 9 height 9
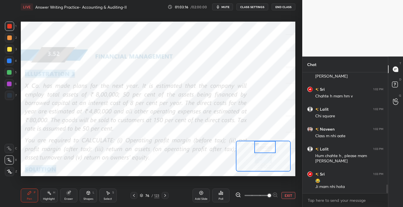
click at [66, 199] on div "Eraser" at bounding box center [68, 199] width 9 height 3
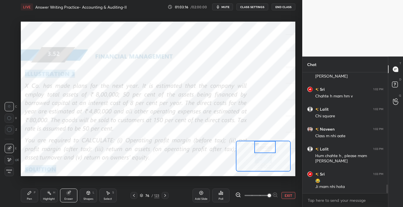
click at [10, 174] on div "Erase all" at bounding box center [9, 171] width 9 height 9
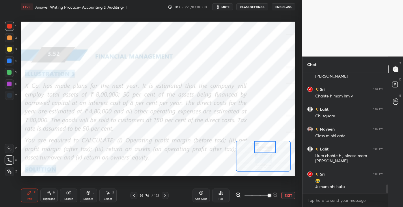
drag, startPoint x: 65, startPoint y: 196, endPoint x: 45, endPoint y: 188, distance: 21.3
click at [64, 195] on div "Eraser" at bounding box center [68, 196] width 17 height 14
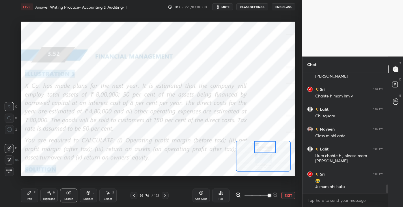
click at [4, 171] on div "1 2 3 4 5 6 7 C X Z C X Z E E Erase all H H" at bounding box center [9, 99] width 18 height 154
click at [8, 170] on span "Erase all" at bounding box center [9, 171] width 9 height 4
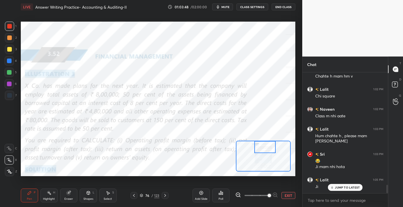
scroll to position [1627, 0]
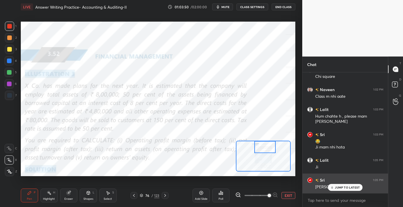
click at [334, 184] on div "[PERSON_NAME]" at bounding box center [349, 186] width 68 height 7
click at [336, 188] on p "JUMP TO LATEST" at bounding box center [347, 187] width 25 height 3
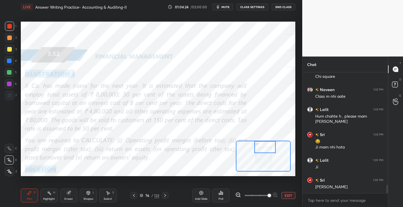
click at [284, 195] on button "EXIT" at bounding box center [288, 195] width 14 height 7
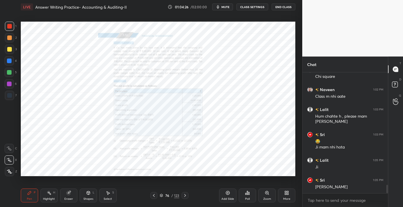
click at [267, 198] on div "Zoom" at bounding box center [266, 196] width 17 height 14
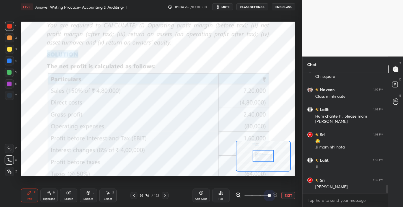
drag, startPoint x: 262, startPoint y: 194, endPoint x: 277, endPoint y: 194, distance: 14.7
click at [279, 196] on div "EXIT" at bounding box center [265, 195] width 60 height 7
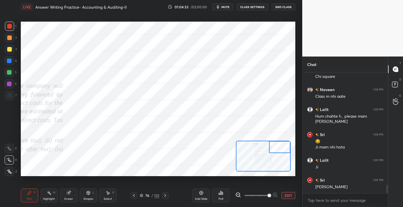
drag, startPoint x: 262, startPoint y: 161, endPoint x: 282, endPoint y: 140, distance: 28.6
click at [282, 141] on div at bounding box center [263, 156] width 55 height 31
click at [253, 134] on div "Setting up your live class Poll for secs No correct answer Start poll" at bounding box center [158, 99] width 274 height 154
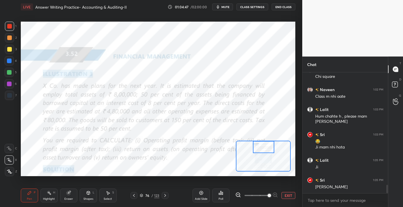
drag, startPoint x: 279, startPoint y: 147, endPoint x: 271, endPoint y: 147, distance: 7.8
click at [263, 145] on div at bounding box center [264, 147] width 22 height 12
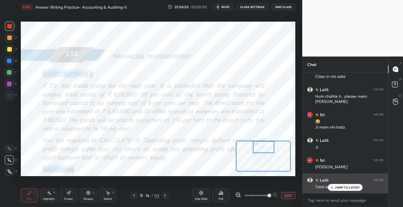
drag, startPoint x: 335, startPoint y: 190, endPoint x: 306, endPoint y: 179, distance: 30.3
click at [334, 190] on div "JUMP TO LATEST" at bounding box center [345, 187] width 35 height 7
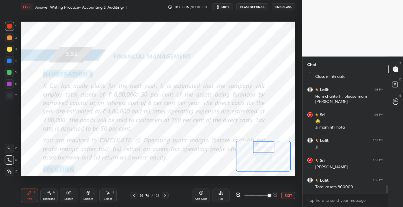
scroll to position [1653, 0]
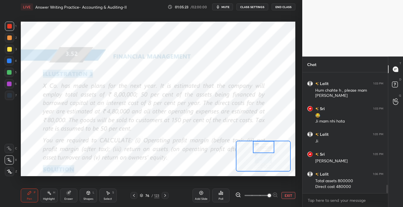
click at [288, 198] on button "EXIT" at bounding box center [288, 195] width 14 height 7
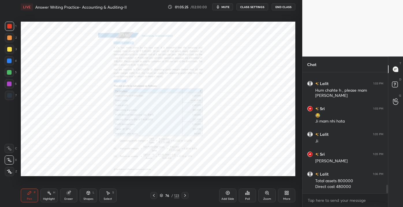
click at [221, 186] on div "Add Slide Poll Zoom More" at bounding box center [257, 195] width 76 height 32
click at [224, 193] on div "Add Slide" at bounding box center [227, 196] width 17 height 14
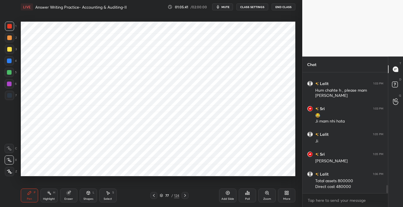
scroll to position [1673, 0]
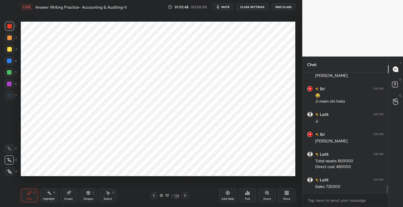
click at [228, 196] on div "Add Slide" at bounding box center [227, 196] width 17 height 14
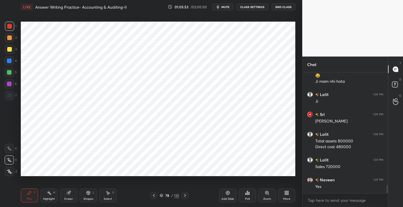
click at [89, 196] on div "Shapes L" at bounding box center [88, 196] width 17 height 14
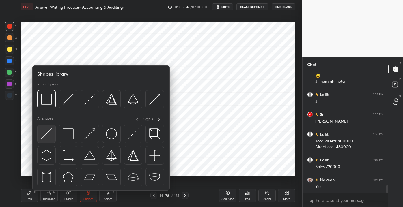
click at [45, 140] on div at bounding box center [46, 134] width 18 height 18
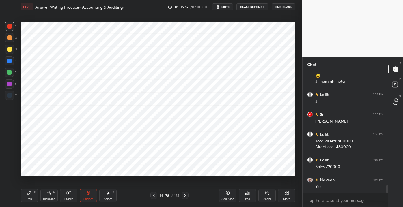
click at [30, 200] on div "Pen" at bounding box center [29, 199] width 5 height 3
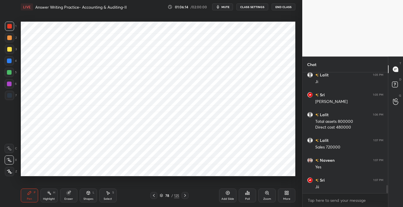
drag, startPoint x: 91, startPoint y: 197, endPoint x: 83, endPoint y: 192, distance: 9.5
click at [89, 196] on div "Shapes L" at bounding box center [88, 196] width 17 height 14
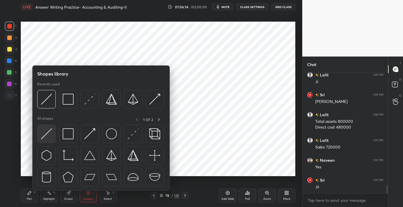
click at [50, 135] on img at bounding box center [46, 133] width 11 height 11
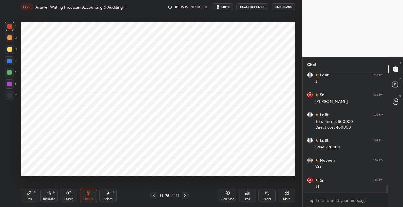
scroll to position [1732, 0]
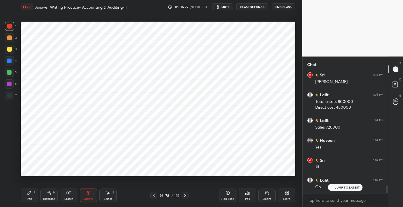
click at [22, 200] on div "Pen P" at bounding box center [29, 196] width 17 height 14
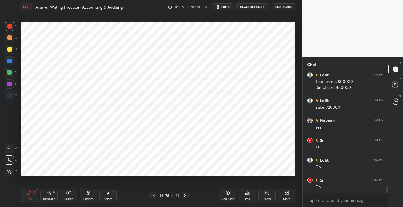
scroll to position [1772, 0]
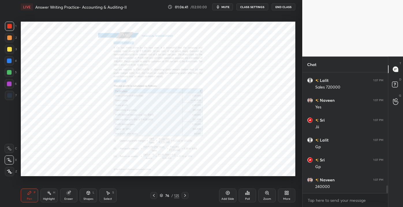
click at [266, 200] on div "Zoom" at bounding box center [267, 199] width 8 height 3
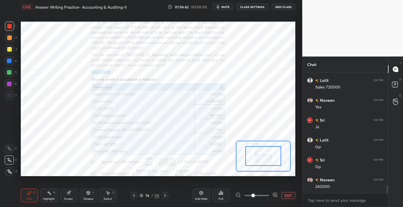
drag, startPoint x: 254, startPoint y: 195, endPoint x: 271, endPoint y: 193, distance: 17.2
click at [255, 194] on span at bounding box center [252, 195] width 3 height 3
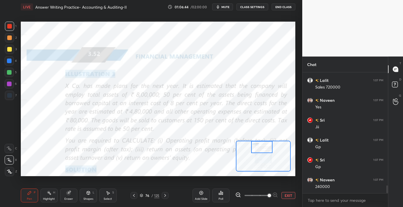
scroll to position [1786, 0]
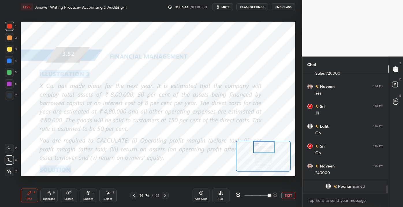
click at [266, 135] on div "Setting up your live class Poll for secs No correct answer Start poll" at bounding box center [158, 99] width 274 height 154
click at [288, 193] on button "EXIT" at bounding box center [288, 195] width 14 height 7
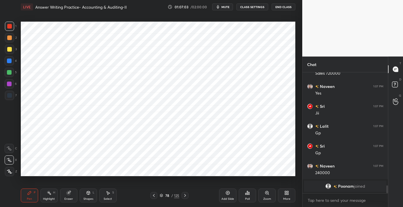
scroll to position [1582, 0]
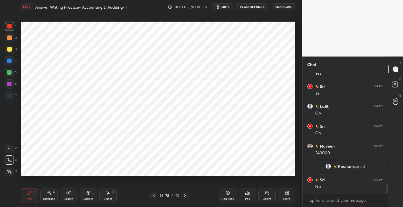
click at [82, 200] on div "Shapes L" at bounding box center [88, 196] width 17 height 14
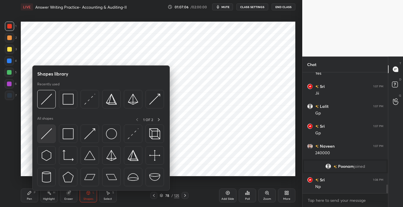
click at [45, 139] on img at bounding box center [46, 133] width 11 height 11
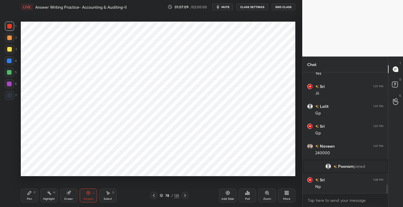
click at [25, 202] on div "Pen P" at bounding box center [29, 196] width 17 height 14
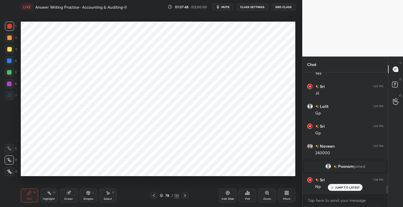
scroll to position [1601, 0]
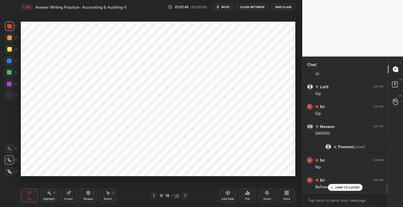
click at [338, 186] on p "JUMP TO LATEST" at bounding box center [347, 187] width 25 height 3
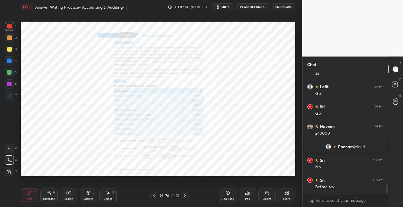
click at [265, 198] on div "Zoom" at bounding box center [267, 199] width 8 height 3
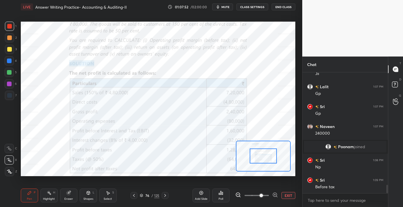
drag, startPoint x: 257, startPoint y: 195, endPoint x: 275, endPoint y: 196, distance: 17.9
click at [263, 196] on span at bounding box center [260, 195] width 3 height 3
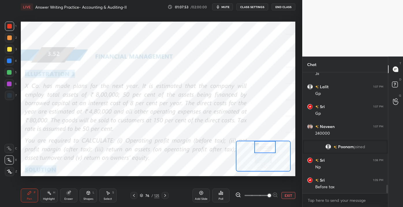
drag, startPoint x: 259, startPoint y: 153, endPoint x: 262, endPoint y: 141, distance: 11.8
click at [262, 141] on div at bounding box center [265, 147] width 22 height 12
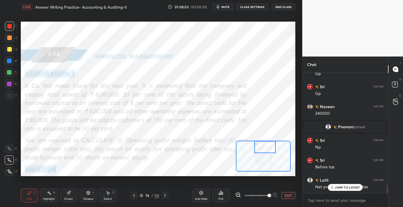
click at [72, 196] on div "Eraser" at bounding box center [68, 196] width 17 height 14
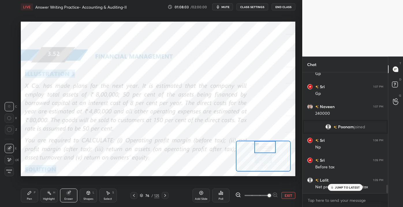
click at [6, 176] on div "1 2 3 4 5 6 7 C X Z C X Z E E Erase all H H LIVE Answer Writing Practice- Accou…" at bounding box center [148, 103] width 297 height 207
click at [10, 173] on div "Erase all" at bounding box center [9, 171] width 9 height 9
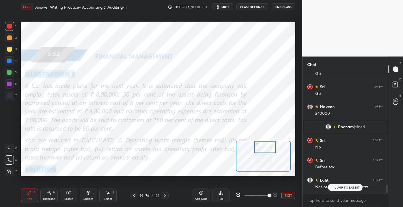
scroll to position [1627, 0]
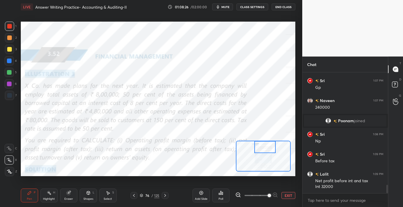
click at [288, 196] on button "EXIT" at bounding box center [288, 195] width 14 height 7
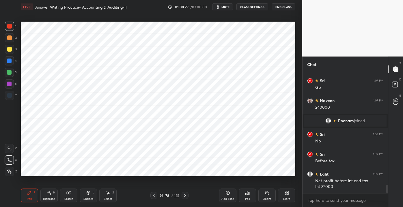
scroll to position [1647, 0]
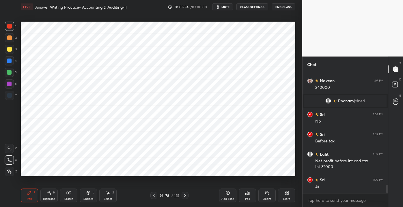
click at [31, 177] on div "Setting up your live class Poll for secs No correct answer Start poll" at bounding box center [157, 99] width 279 height 170
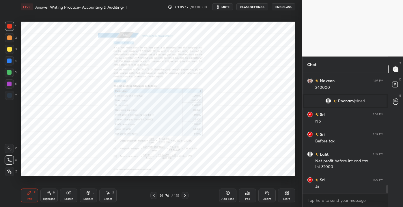
scroll to position [1667, 0]
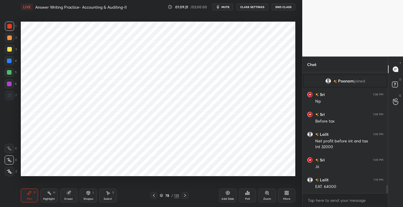
click at [231, 195] on div "Add Slide" at bounding box center [227, 196] width 17 height 14
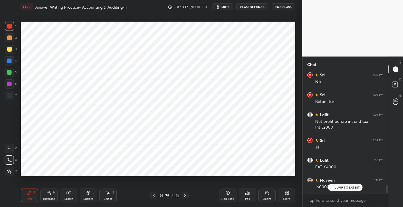
click at [67, 198] on div "Eraser" at bounding box center [68, 199] width 9 height 3
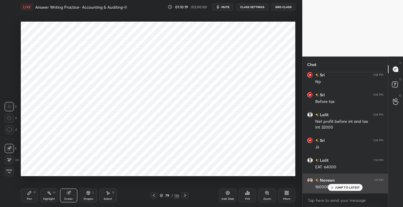
click at [337, 190] on div "JUMP TO LATEST" at bounding box center [345, 187] width 35 height 7
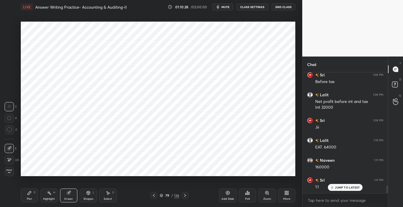
scroll to position [1726, 0]
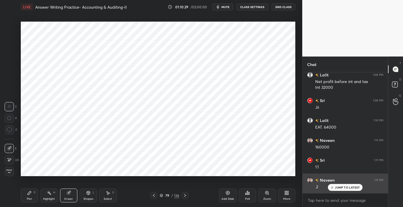
click at [332, 185] on div "JUMP TO LATEST" at bounding box center [345, 187] width 35 height 7
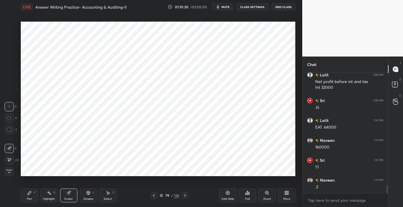
click at [34, 199] on div "Pen P" at bounding box center [29, 196] width 17 height 14
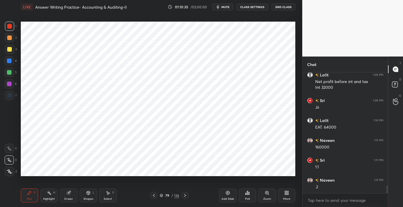
scroll to position [1747, 0]
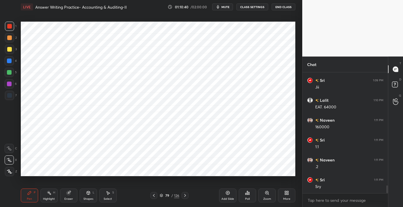
click at [295, 84] on div "Setting up your live class Poll for secs No correct answer Start poll" at bounding box center [157, 99] width 279 height 170
click at [221, 199] on div "Add Slide" at bounding box center [227, 196] width 17 height 14
click at [12, 57] on div at bounding box center [9, 60] width 9 height 9
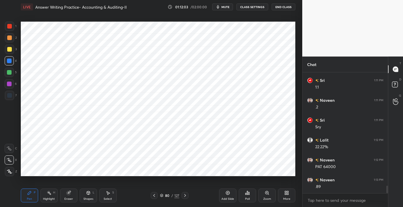
scroll to position [1826, 0]
click at [226, 191] on div "Add Slide" at bounding box center [227, 196] width 17 height 14
click at [7, 26] on div at bounding box center [9, 26] width 9 height 9
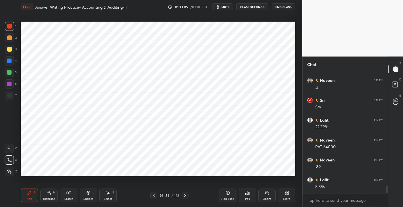
scroll to position [1840, 0]
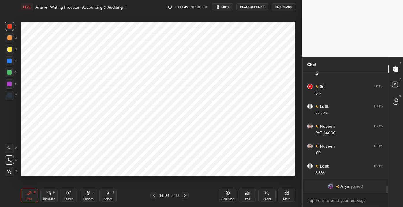
drag, startPoint x: 70, startPoint y: 193, endPoint x: 74, endPoint y: 191, distance: 4.5
click at [72, 193] on div "Eraser" at bounding box center [68, 196] width 17 height 14
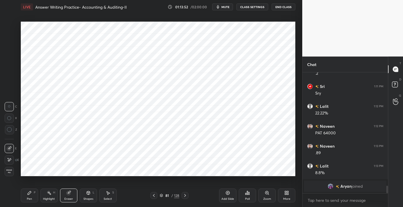
drag, startPoint x: 30, startPoint y: 196, endPoint x: 42, endPoint y: 185, distance: 16.6
click at [30, 195] on div "Pen P" at bounding box center [29, 196] width 17 height 14
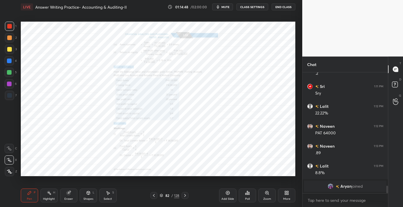
scroll to position [1756, 0]
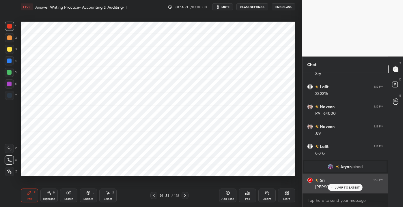
click at [332, 189] on icon at bounding box center [332, 187] width 4 height 3
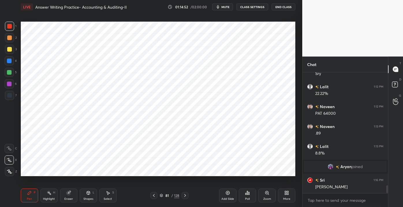
click at [223, 197] on div "Add Slide" at bounding box center [227, 196] width 17 height 14
drag, startPoint x: 68, startPoint y: 194, endPoint x: 76, endPoint y: 177, distance: 19.0
click at [69, 192] on icon at bounding box center [69, 193] width 4 height 4
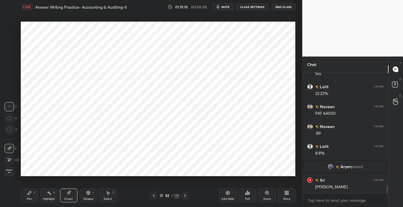
click at [27, 196] on div "Pen P" at bounding box center [29, 196] width 17 height 14
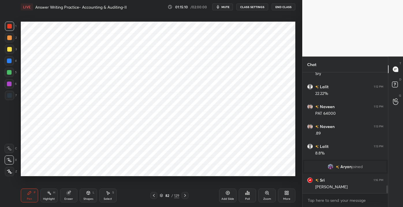
click at [27, 198] on div "Pen" at bounding box center [29, 199] width 5 height 3
click at [10, 63] on div at bounding box center [9, 61] width 5 height 5
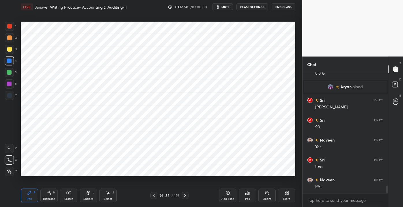
scroll to position [1856, 0]
drag, startPoint x: 89, startPoint y: 205, endPoint x: 90, endPoint y: 196, distance: 8.4
click at [89, 204] on div "Pen P Highlight H Eraser Shapes L Select S 82 / 129 Add Slide Poll Zoom More" at bounding box center [158, 195] width 274 height 23
drag, startPoint x: 88, startPoint y: 197, endPoint x: 90, endPoint y: 193, distance: 4.2
click at [88, 197] on div "Shapes L" at bounding box center [88, 196] width 17 height 14
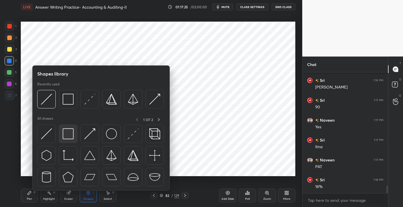
click at [73, 134] on div at bounding box center [68, 134] width 18 height 18
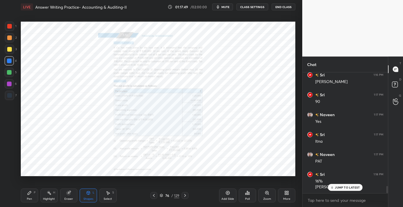
scroll to position [1881, 0]
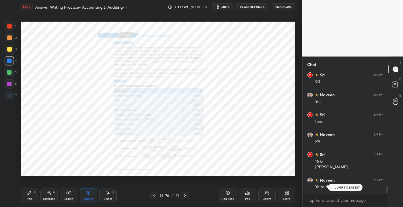
click at [265, 195] on icon at bounding box center [266, 193] width 5 height 5
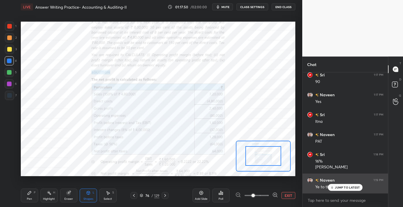
click at [332, 188] on icon at bounding box center [332, 187] width 4 height 3
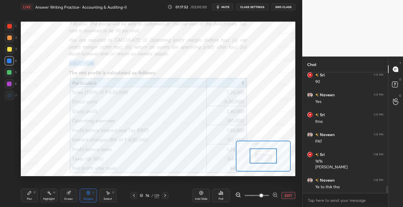
drag, startPoint x: 254, startPoint y: 195, endPoint x: 262, endPoint y: 191, distance: 8.8
click at [261, 194] on span at bounding box center [260, 195] width 3 height 3
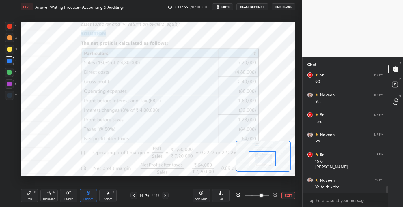
drag, startPoint x: 262, startPoint y: 160, endPoint x: 260, endPoint y: 163, distance: 3.4
click at [260, 163] on div at bounding box center [261, 158] width 27 height 15
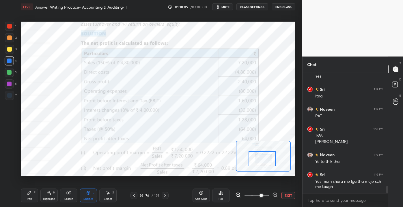
scroll to position [1926, 0]
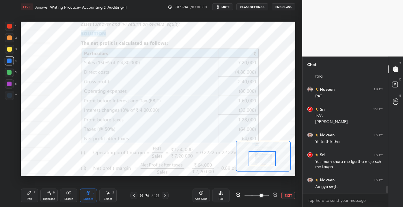
click at [66, 198] on div "Eraser" at bounding box center [68, 199] width 9 height 3
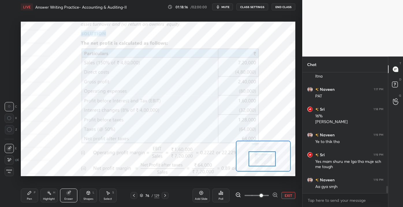
drag, startPoint x: 8, startPoint y: 168, endPoint x: 12, endPoint y: 166, distance: 4.3
click at [8, 167] on div "Erase all" at bounding box center [10, 171] width 10 height 12
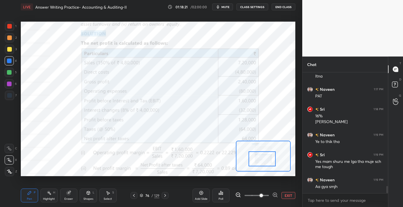
scroll to position [1946, 0]
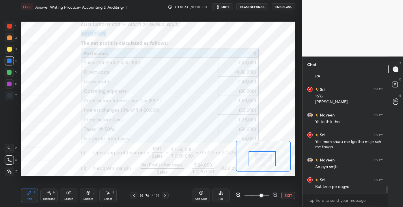
click at [292, 196] on button "EXIT" at bounding box center [288, 195] width 14 height 7
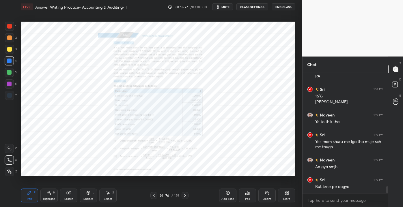
click at [154, 196] on icon at bounding box center [153, 195] width 5 height 5
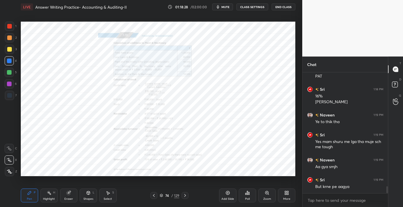
click at [154, 196] on icon at bounding box center [153, 195] width 5 height 5
click at [155, 197] on icon at bounding box center [153, 195] width 5 height 5
click at [155, 196] on icon at bounding box center [153, 195] width 5 height 5
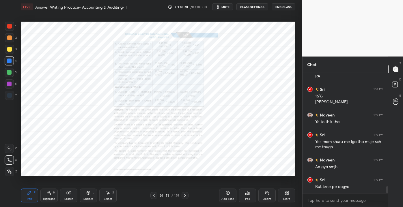
click at [155, 196] on icon at bounding box center [153, 195] width 5 height 5
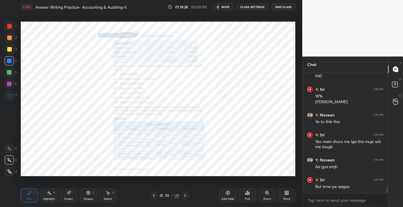
click at [156, 197] on div at bounding box center [153, 195] width 7 height 7
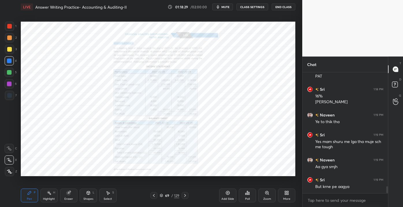
click at [156, 197] on div at bounding box center [153, 195] width 7 height 7
click at [157, 195] on div at bounding box center [153, 195] width 7 height 7
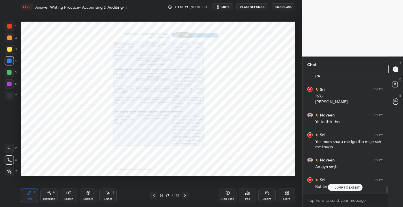
scroll to position [1966, 0]
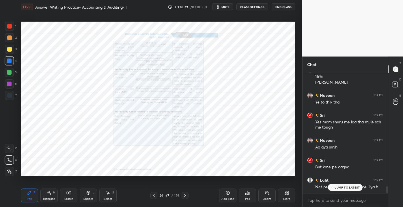
click at [158, 196] on div "67 / 129" at bounding box center [169, 195] width 38 height 7
click at [159, 196] on div "67 / 129" at bounding box center [169, 195] width 38 height 7
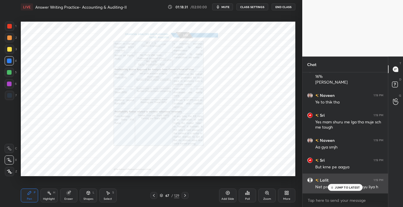
click at [333, 187] on icon at bounding box center [332, 187] width 4 height 3
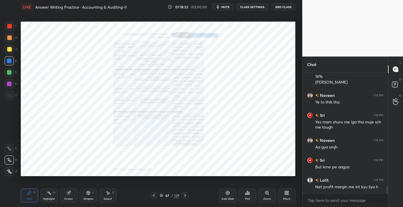
click at [185, 196] on icon at bounding box center [185, 195] width 5 height 5
click at [186, 195] on icon at bounding box center [185, 195] width 5 height 5
click at [189, 195] on div "69 / 129" at bounding box center [169, 195] width 99 height 7
click at [190, 196] on div "69 / 129" at bounding box center [169, 195] width 99 height 7
click at [191, 196] on div "69 / 129" at bounding box center [169, 195] width 99 height 7
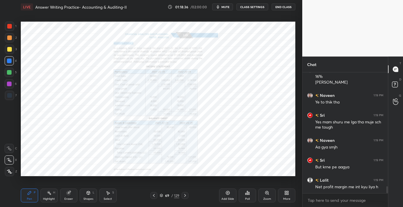
click at [186, 196] on icon at bounding box center [185, 195] width 5 height 5
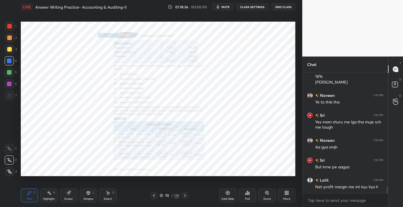
click at [184, 195] on icon at bounding box center [185, 195] width 5 height 5
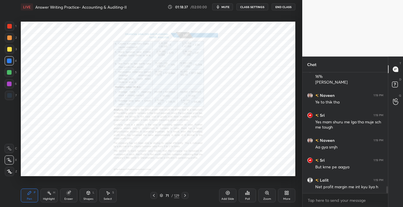
click at [184, 196] on icon at bounding box center [185, 195] width 5 height 5
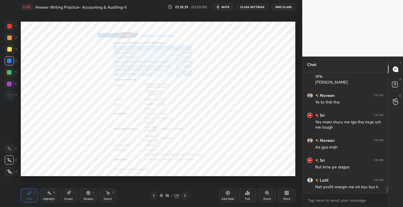
click at [185, 195] on icon at bounding box center [185, 195] width 5 height 5
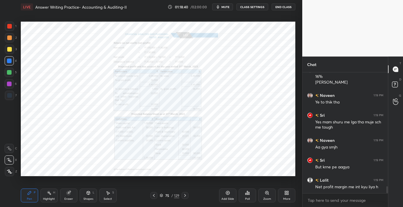
click at [185, 195] on icon at bounding box center [185, 195] width 5 height 5
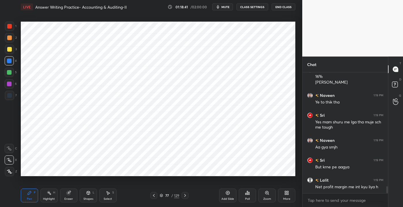
click at [151, 194] on icon at bounding box center [153, 195] width 5 height 5
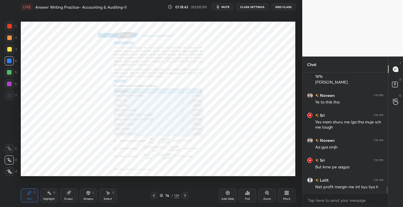
click at [264, 193] on div "Zoom" at bounding box center [266, 196] width 17 height 14
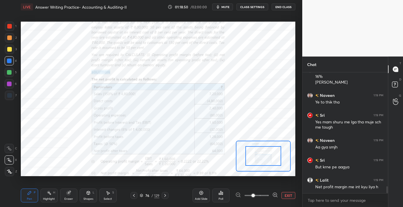
click at [284, 194] on button "EXIT" at bounding box center [288, 195] width 14 height 7
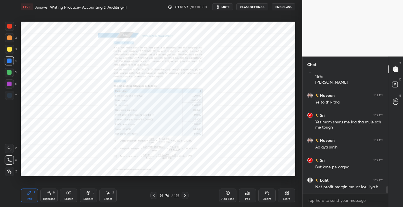
click at [189, 194] on div "76 / 129" at bounding box center [169, 195] width 99 height 7
click at [262, 197] on div "Zoom" at bounding box center [266, 196] width 17 height 14
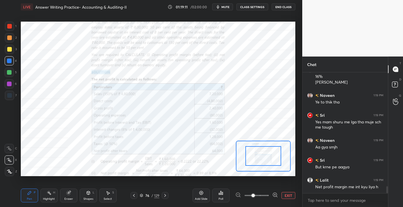
scroll to position [1986, 0]
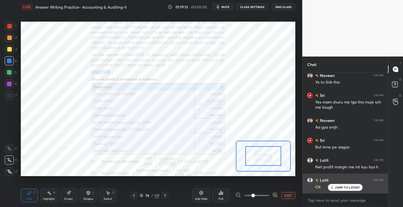
drag, startPoint x: 348, startPoint y: 189, endPoint x: 353, endPoint y: 190, distance: 4.7
click at [349, 190] on div "JUMP TO LATEST" at bounding box center [345, 187] width 35 height 7
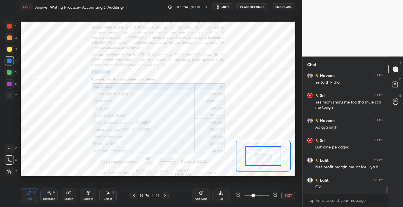
click at [71, 198] on div "Eraser" at bounding box center [68, 199] width 9 height 3
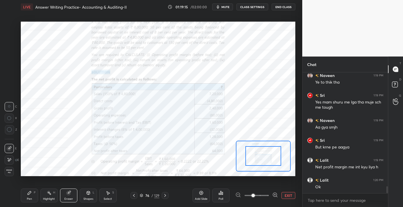
click at [10, 170] on span "Erase all" at bounding box center [9, 171] width 9 height 4
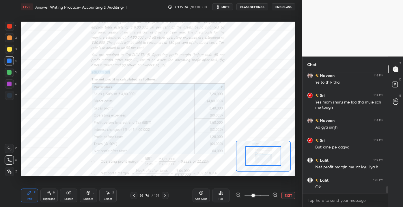
click at [290, 195] on button "EXIT" at bounding box center [288, 195] width 14 height 7
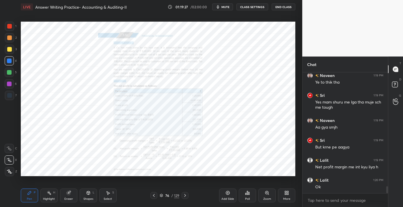
click at [208, 181] on div "Setting up your live class Poll for secs No correct answer Start poll" at bounding box center [157, 99] width 279 height 170
click at [85, 205] on div "Pen P Highlight H Eraser Shapes L Select S 76 / 129 Add Slide Poll Zoom More" at bounding box center [158, 195] width 274 height 23
click at [75, 201] on div "Eraser" at bounding box center [68, 196] width 17 height 14
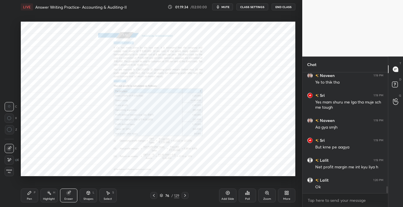
click at [12, 177] on div "1 2 3 4 5 6 7 C X Z C X Z E E Erase all H H LIVE Answer Writing Practice- Accou…" at bounding box center [148, 103] width 297 height 207
click at [8, 174] on div "Erase all" at bounding box center [9, 171] width 9 height 9
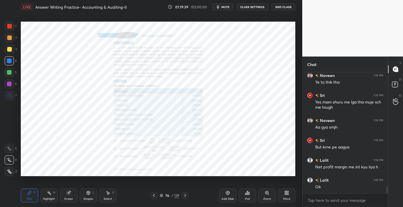
click at [164, 195] on div "76 / 129" at bounding box center [169, 195] width 20 height 5
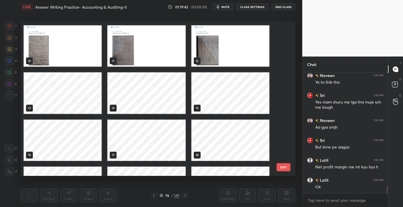
scroll to position [0, 0]
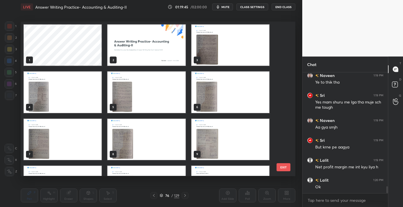
click at [125, 53] on img "grid" at bounding box center [146, 45] width 78 height 41
click at [127, 47] on img "grid" at bounding box center [146, 45] width 78 height 41
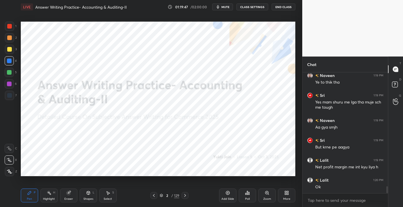
drag, startPoint x: 218, startPoint y: 196, endPoint x: 222, endPoint y: 197, distance: 4.0
click at [219, 196] on div "2 / 129" at bounding box center [169, 195] width 99 height 7
click at [222, 197] on div "Add Slide" at bounding box center [227, 196] width 17 height 14
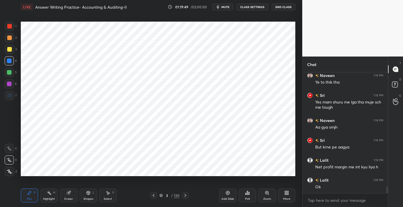
click at [12, 29] on div "1" at bounding box center [11, 26] width 12 height 9
click at [88, 196] on div "Shapes L" at bounding box center [88, 196] width 17 height 14
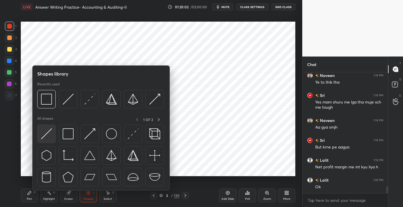
click at [49, 136] on img at bounding box center [46, 133] width 11 height 11
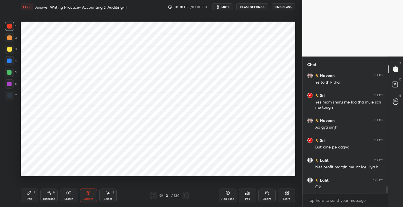
click at [24, 199] on div "Pen P" at bounding box center [29, 196] width 17 height 14
click at [302, 98] on div "1 2 3 4 5 6 7 C X Z C X Z E E Erase all H H LIVE Answer Writing Practice- Accou…" at bounding box center [151, 103] width 302 height 207
drag, startPoint x: 78, startPoint y: 202, endPoint x: 71, endPoint y: 201, distance: 7.2
click at [78, 202] on div "Pen P Highlight H Eraser Shapes L Select S" at bounding box center [70, 196] width 99 height 14
drag, startPoint x: 62, startPoint y: 198, endPoint x: 67, endPoint y: 198, distance: 5.0
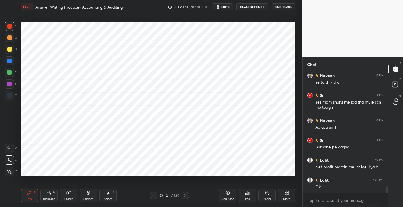
click at [63, 199] on div "Eraser" at bounding box center [68, 196] width 17 height 14
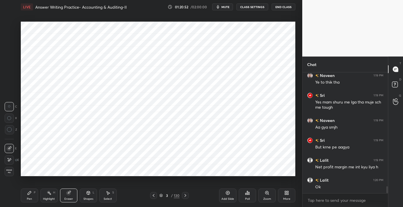
click at [36, 179] on div "Setting up your live class Poll for secs No correct answer Start poll" at bounding box center [157, 99] width 279 height 170
click at [5, 172] on span "Erase all" at bounding box center [9, 171] width 9 height 4
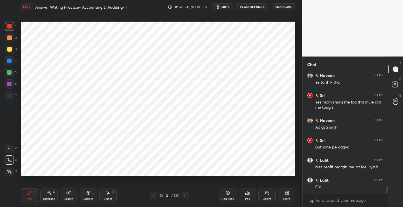
click at [91, 196] on div "Shapes L" at bounding box center [88, 196] width 17 height 14
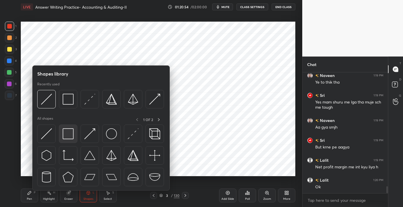
click at [76, 139] on div at bounding box center [68, 134] width 18 height 18
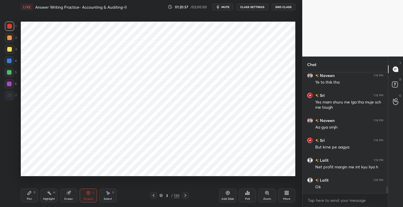
drag, startPoint x: 37, startPoint y: 194, endPoint x: 37, endPoint y: 185, distance: 9.2
click at [36, 193] on div "Pen P" at bounding box center [29, 196] width 17 height 14
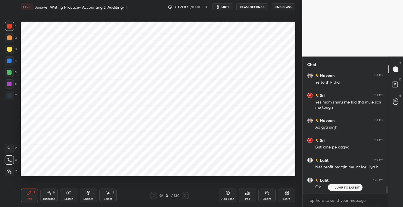
scroll to position [2006, 0]
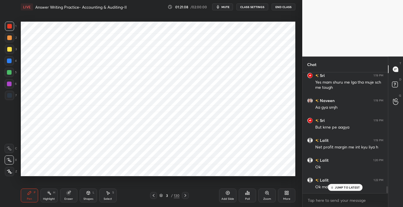
click at [84, 201] on div "Shapes L" at bounding box center [88, 196] width 17 height 14
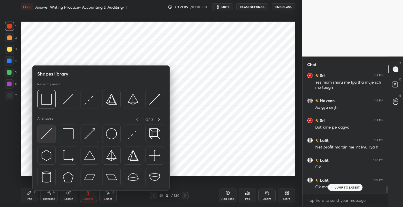
click at [51, 135] on img at bounding box center [46, 133] width 11 height 11
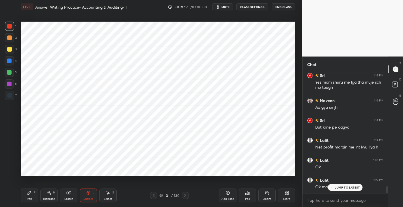
click at [65, 198] on div "Eraser" at bounding box center [68, 196] width 17 height 14
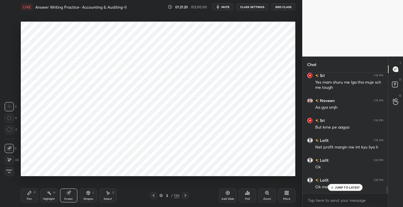
click at [32, 197] on div "Pen P" at bounding box center [29, 196] width 17 height 14
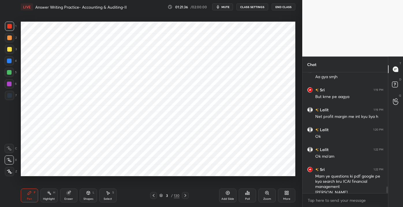
scroll to position [2042, 0]
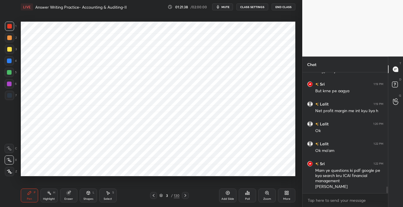
click at [63, 197] on div "Eraser" at bounding box center [68, 196] width 17 height 14
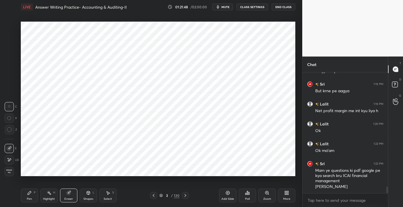
scroll to position [2062, 0]
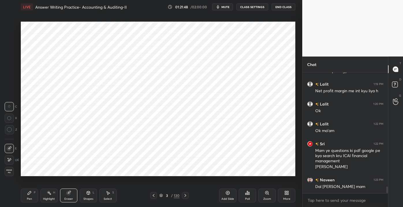
click at [89, 193] on icon at bounding box center [88, 192] width 3 height 3
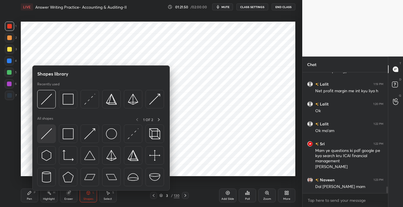
click at [47, 138] on img at bounding box center [46, 133] width 11 height 11
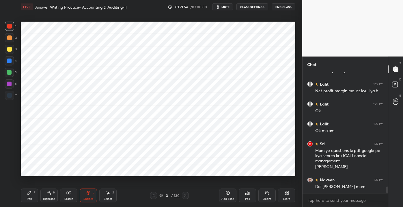
click at [31, 196] on div "Pen P" at bounding box center [29, 196] width 17 height 14
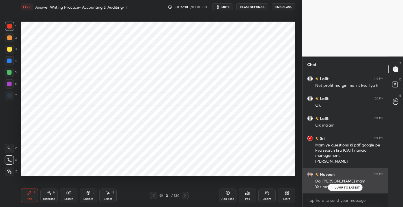
click at [332, 186] on icon at bounding box center [332, 187] width 4 height 3
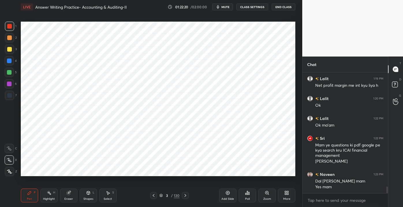
click at [232, 198] on div "Add Slide" at bounding box center [227, 199] width 13 height 3
click at [11, 36] on div at bounding box center [9, 37] width 5 height 5
click at [11, 50] on div at bounding box center [9, 49] width 9 height 9
click at [8, 91] on div "1 2 3 4 5 6 7" at bounding box center [11, 62] width 12 height 81
click at [9, 73] on div at bounding box center [9, 72] width 5 height 5
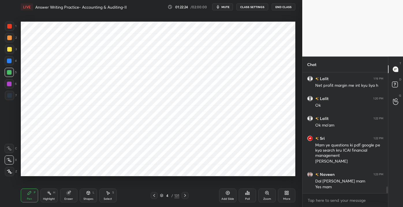
scroll to position [2087, 0]
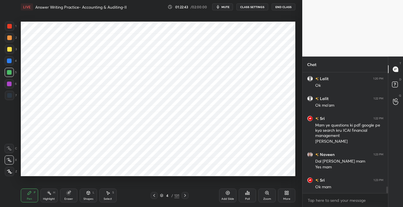
click at [67, 206] on div "Pen P Highlight H Eraser Shapes L Select S 4 / 131 Add Slide Poll Zoom More" at bounding box center [158, 195] width 274 height 23
click at [70, 198] on div "Eraser" at bounding box center [68, 199] width 9 height 3
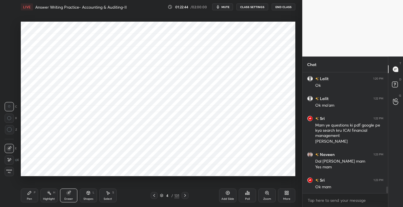
click at [5, 174] on div "Erase all" at bounding box center [9, 171] width 9 height 9
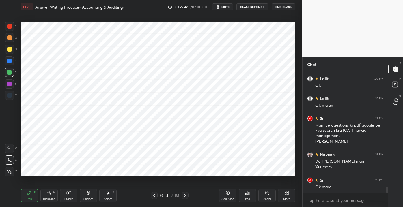
click at [10, 28] on div at bounding box center [9, 26] width 9 height 9
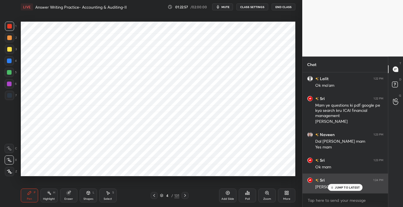
click at [333, 187] on icon at bounding box center [332, 187] width 4 height 3
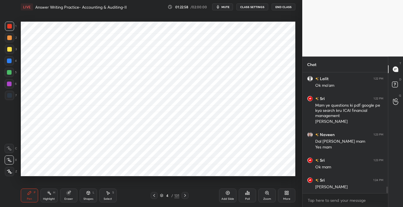
click at [68, 203] on div "Pen P Highlight H Eraser Shapes L Select S 4 / 131 Add Slide Poll Zoom More" at bounding box center [158, 195] width 274 height 23
drag, startPoint x: 67, startPoint y: 196, endPoint x: 70, endPoint y: 195, distance: 3.2
click at [69, 196] on div "Eraser" at bounding box center [68, 196] width 17 height 14
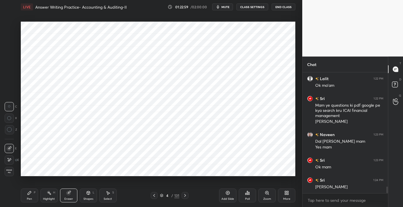
click at [5, 168] on div "1 2 3 4 5 6 7 C X Z C X Z E E Erase all H H" at bounding box center [9, 99] width 18 height 154
click at [12, 170] on div "Erase all" at bounding box center [9, 171] width 9 height 9
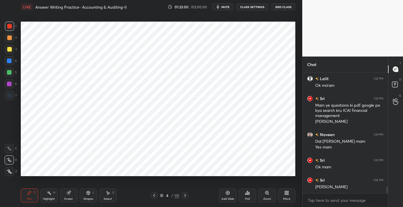
click at [10, 171] on div "1 2 3 4 5 6 7 C X Z C X Z E E Erase all H H" at bounding box center [9, 99] width 18 height 154
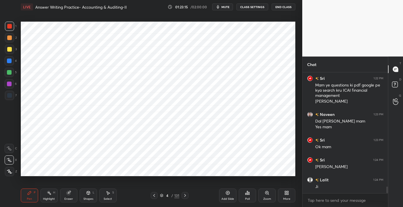
scroll to position [2147, 0]
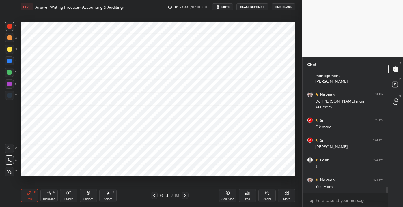
click at [219, 196] on div "Add Slide" at bounding box center [227, 196] width 17 height 14
click at [41, 42] on div "Setting up your live class Poll for secs No correct answer Start poll" at bounding box center [157, 99] width 279 height 170
click at [227, 205] on div "Add Slide Poll Zoom More" at bounding box center [257, 195] width 76 height 32
click at [222, 200] on div "Add Slide" at bounding box center [227, 199] width 13 height 3
click at [13, 70] on div "1 2 3 4 5 6 7 C X Z C X Z E E Erase all H H LIVE Answer Writing Practice- Accou…" at bounding box center [148, 103] width 297 height 207
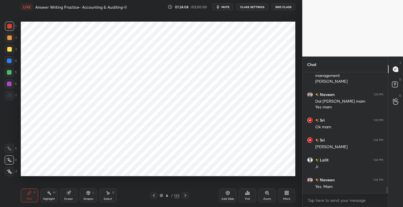
click at [135, 180] on div "Setting up your live class Poll for secs No correct answer Start poll" at bounding box center [157, 99] width 279 height 170
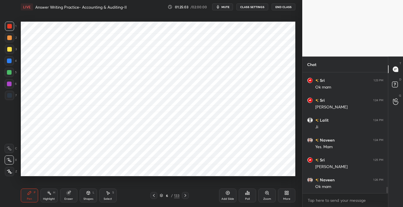
scroll to position [2207, 0]
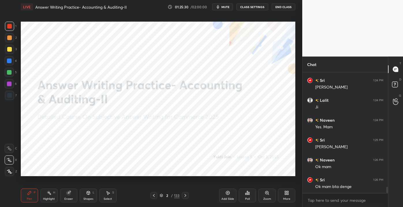
click at [225, 198] on div "Add Slide" at bounding box center [227, 199] width 13 height 3
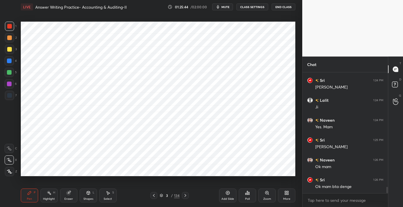
click at [8, 61] on div at bounding box center [9, 61] width 5 height 5
click at [6, 73] on div at bounding box center [9, 72] width 9 height 9
click at [27, 179] on div "Setting up your live class Poll for secs No correct answer Start poll" at bounding box center [157, 99] width 279 height 170
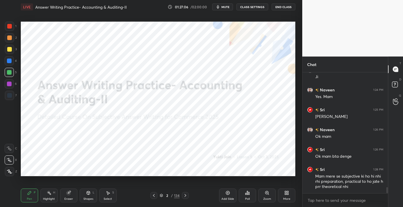
scroll to position [2248, 0]
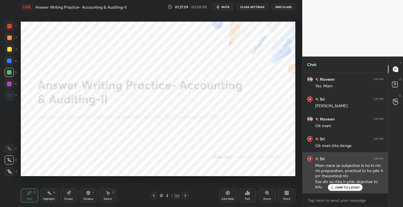
click at [331, 189] on div "JUMP TO LATEST" at bounding box center [345, 187] width 35 height 7
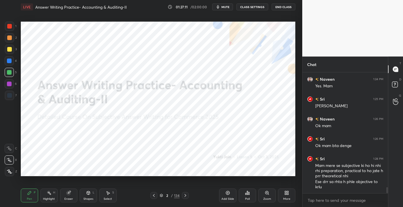
click at [225, 200] on div "Add Slide" at bounding box center [227, 199] width 13 height 3
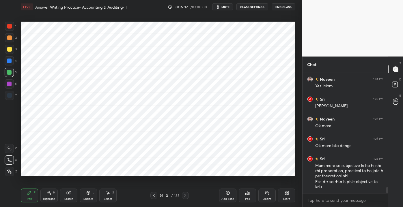
scroll to position [2254, 0]
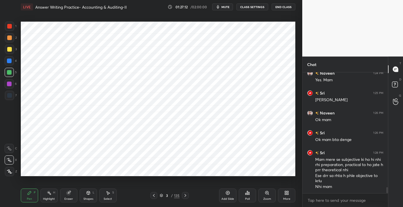
drag, startPoint x: 7, startPoint y: 20, endPoint x: 15, endPoint y: 33, distance: 15.0
click at [7, 20] on div "1 2 3 4 5 6 7 C X Z C X Z E E Erase all H H LIVE Answer Writing Practice- Accou…" at bounding box center [148, 103] width 297 height 207
click at [8, 25] on div at bounding box center [9, 26] width 5 height 5
drag, startPoint x: 72, startPoint y: 197, endPoint x: 68, endPoint y: 196, distance: 3.6
click at [71, 198] on div "Eraser" at bounding box center [68, 196] width 17 height 14
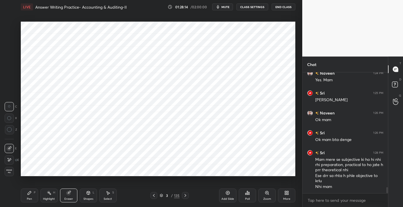
click at [11, 164] on div at bounding box center [9, 159] width 9 height 9
click at [40, 193] on div "Pen P Highlight H Eraser Shapes L Select S" at bounding box center [70, 196] width 99 height 14
click at [32, 194] on div "Pen P" at bounding box center [29, 196] width 17 height 14
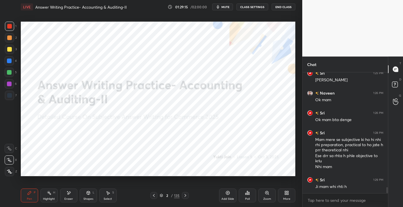
scroll to position [2304, 0]
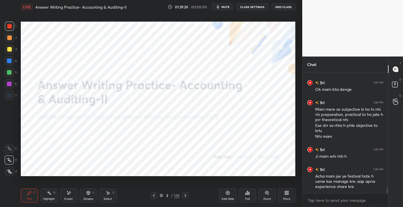
click at [61, 199] on div "Eraser" at bounding box center [68, 196] width 17 height 14
click at [13, 174] on div "Erase all" at bounding box center [9, 171] width 9 height 9
click at [8, 64] on div at bounding box center [9, 60] width 9 height 9
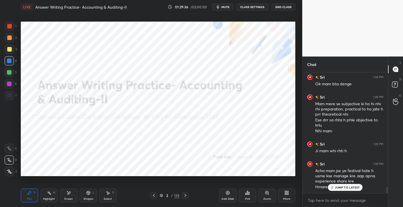
drag, startPoint x: 68, startPoint y: 196, endPoint x: 44, endPoint y: 186, distance: 26.2
click at [68, 197] on div "Eraser" at bounding box center [68, 196] width 17 height 14
drag, startPoint x: 9, startPoint y: 173, endPoint x: 7, endPoint y: 168, distance: 5.7
click at [10, 173] on span "Erase all" at bounding box center [9, 171] width 9 height 4
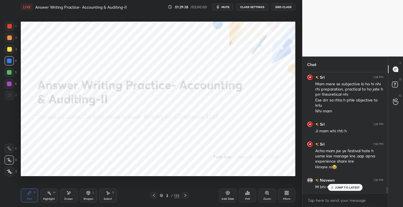
click at [347, 191] on div "JUMP TO LATEST" at bounding box center [345, 187] width 35 height 7
click at [10, 31] on div at bounding box center [9, 26] width 9 height 9
click at [43, 52] on div "Setting up your live class Poll for secs No correct answer Start poll" at bounding box center [157, 99] width 279 height 170
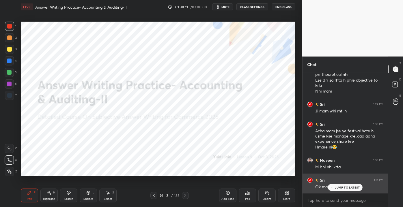
click at [335, 189] on div "JUMP TO LATEST" at bounding box center [345, 187] width 35 height 7
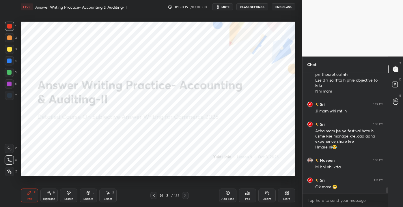
scroll to position [2370, 0]
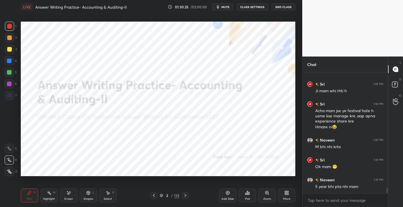
click at [68, 203] on div "Pen P Highlight H Eraser Shapes L Select S 2 / 135 Add Slide Poll Zoom More" at bounding box center [158, 195] width 274 height 23
click at [76, 200] on div "Eraser" at bounding box center [68, 196] width 17 height 14
click at [11, 173] on div "Erase all" at bounding box center [9, 171] width 9 height 9
click at [9, 40] on div at bounding box center [9, 37] width 5 height 5
click at [9, 57] on div at bounding box center [9, 60] width 9 height 9
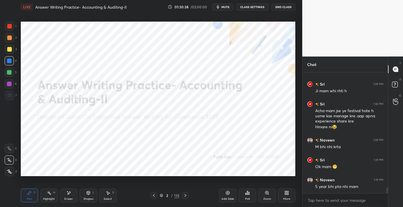
click at [6, 31] on div "1" at bounding box center [11, 28] width 12 height 12
click at [14, 62] on div "4" at bounding box center [11, 60] width 12 height 9
click at [12, 61] on div at bounding box center [9, 60] width 9 height 9
drag, startPoint x: 4, startPoint y: 54, endPoint x: 1, endPoint y: 52, distance: 3.4
click at [4, 53] on div "1 2 3 4 5 6 7 C X Z E E Erase all H H" at bounding box center [9, 99] width 18 height 154
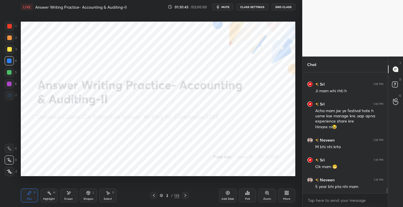
click at [8, 51] on div at bounding box center [9, 49] width 5 height 5
click at [5, 29] on div at bounding box center [9, 26] width 9 height 9
click at [72, 200] on div "Eraser" at bounding box center [68, 199] width 9 height 3
click at [32, 205] on div "Pen P Highlight H Eraser Shapes L Select S 2 / 135 Add Slide Poll Zoom More" at bounding box center [158, 195] width 274 height 23
click at [30, 199] on div "Pen" at bounding box center [29, 199] width 5 height 3
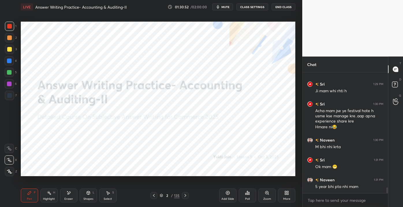
drag, startPoint x: 41, startPoint y: 197, endPoint x: 48, endPoint y: 186, distance: 13.1
click at [46, 189] on div "Highlight H" at bounding box center [48, 196] width 17 height 14
click at [27, 199] on div "Pen" at bounding box center [29, 199] width 5 height 3
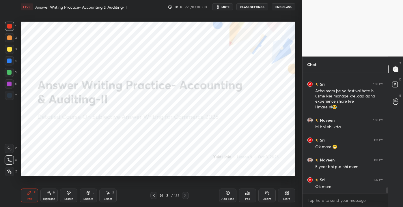
drag, startPoint x: 16, startPoint y: 36, endPoint x: 12, endPoint y: 38, distance: 4.9
click at [16, 36] on div "2" at bounding box center [11, 37] width 12 height 9
click at [64, 198] on div "Eraser" at bounding box center [68, 196] width 17 height 14
click at [4, 175] on div "1 2 3 4 5 6 7 C X Z E E Erase all H H" at bounding box center [9, 99] width 18 height 154
click at [4, 169] on div "1 2 3 4 5 6 7 C X Z E E Erase all H H" at bounding box center [9, 99] width 18 height 154
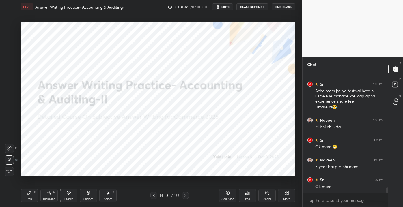
click at [11, 170] on span "Erase all" at bounding box center [9, 171] width 9 height 4
click at [6, 25] on div at bounding box center [9, 26] width 9 height 9
click at [277, 8] on button "End Class" at bounding box center [283, 6] width 24 height 7
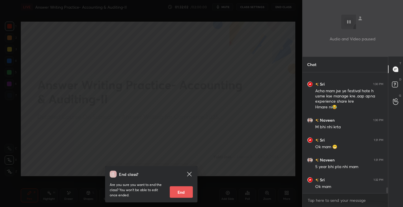
click at [176, 193] on button "End" at bounding box center [181, 192] width 23 height 12
type textarea "x"
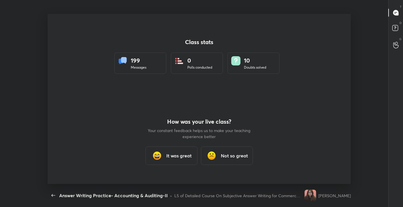
scroll to position [0, 0]
